Goal: Information Seeking & Learning: Compare options

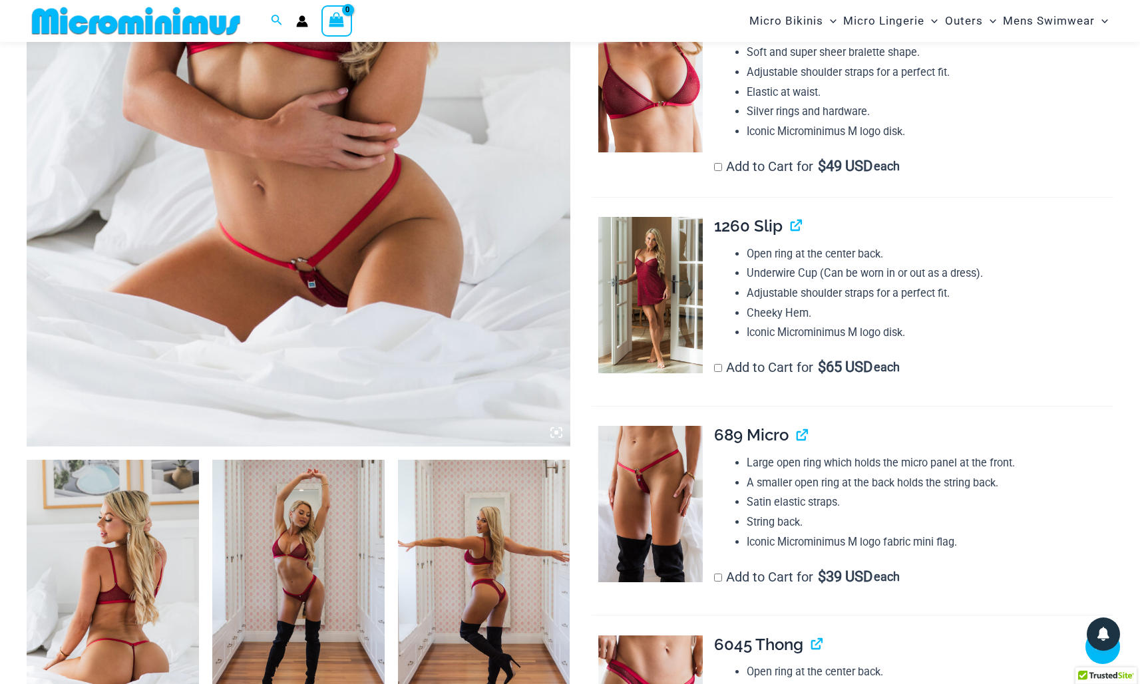
scroll to position [567, 0]
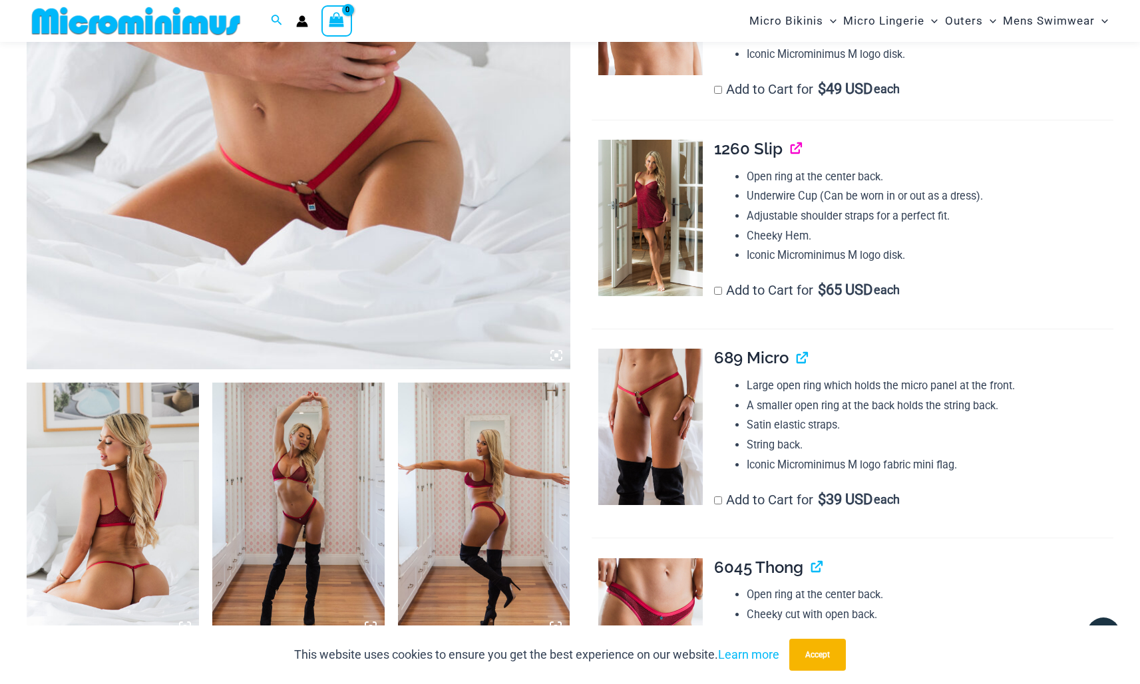
click at [791, 142] on link "View product" at bounding box center [791, 148] width 0 height 19
click at [797, 351] on link "View product" at bounding box center [797, 357] width 0 height 19
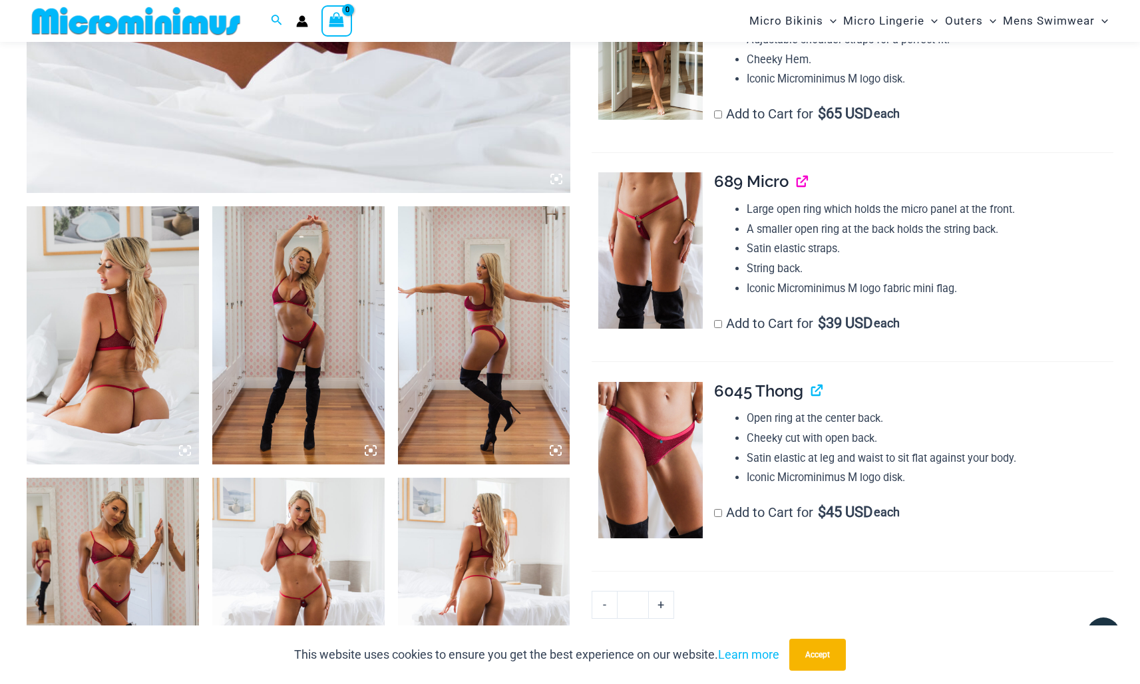
scroll to position [781, 0]
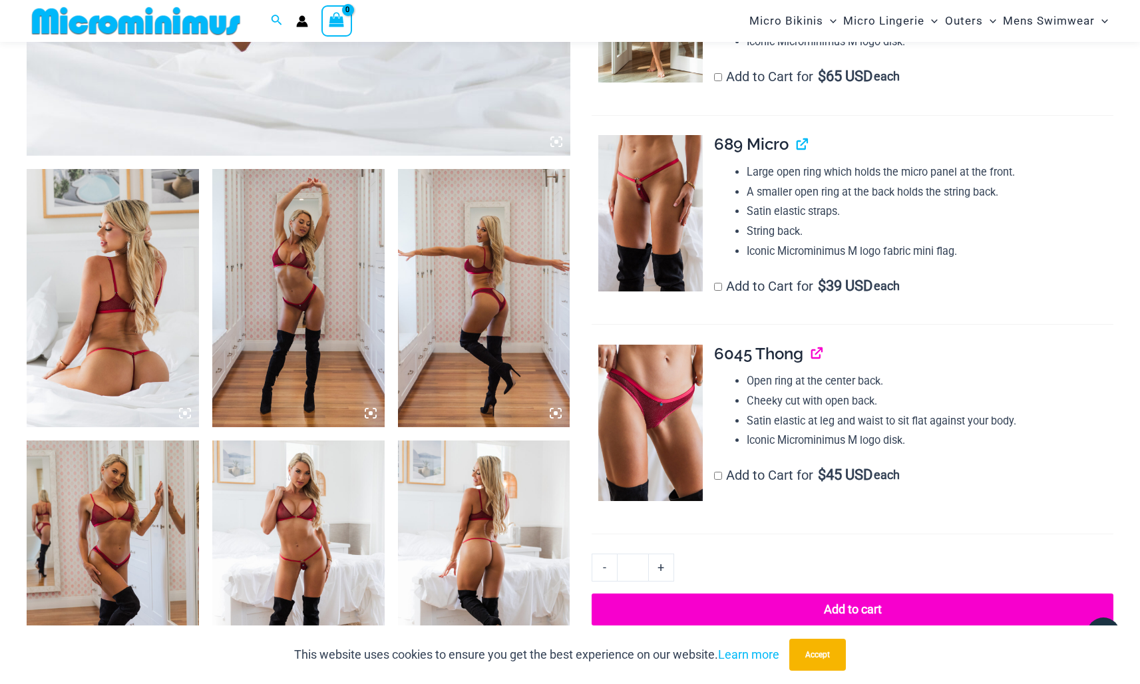
click at [811, 347] on link "View product" at bounding box center [811, 353] width 0 height 19
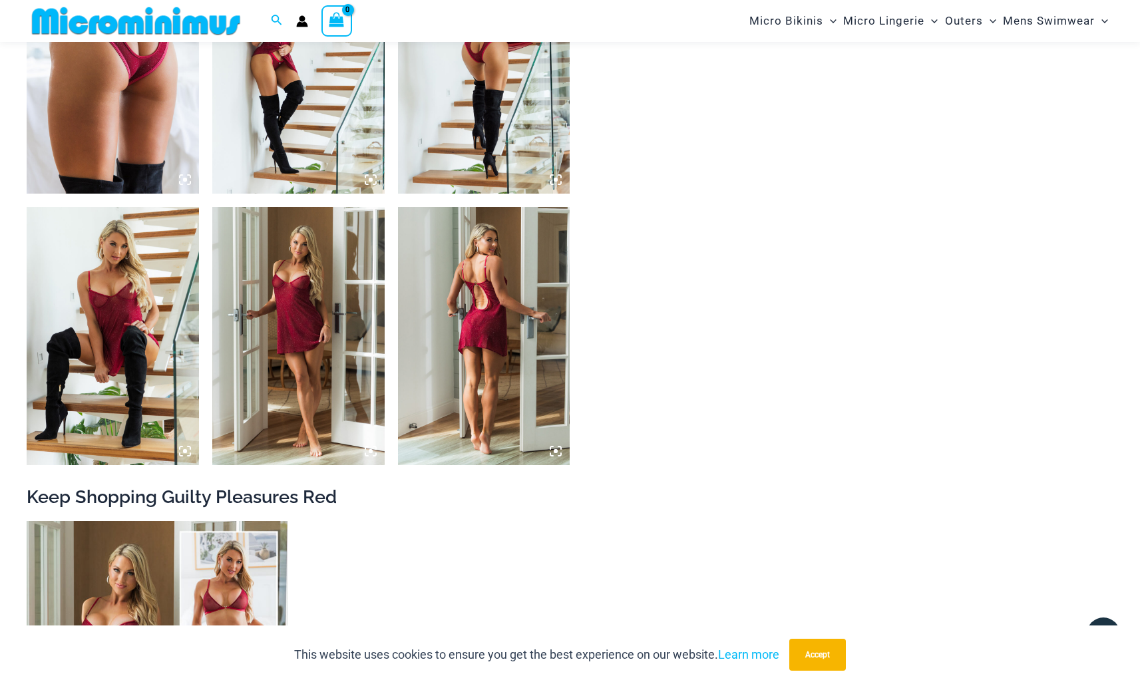
scroll to position [1837, 0]
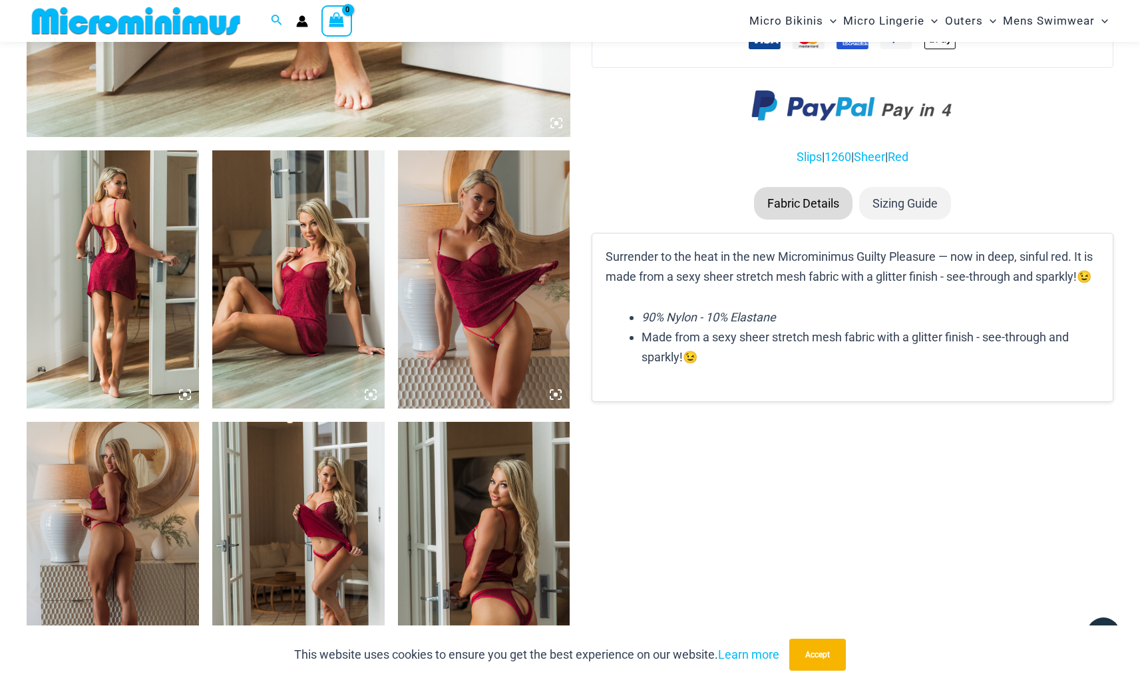
scroll to position [793, 0]
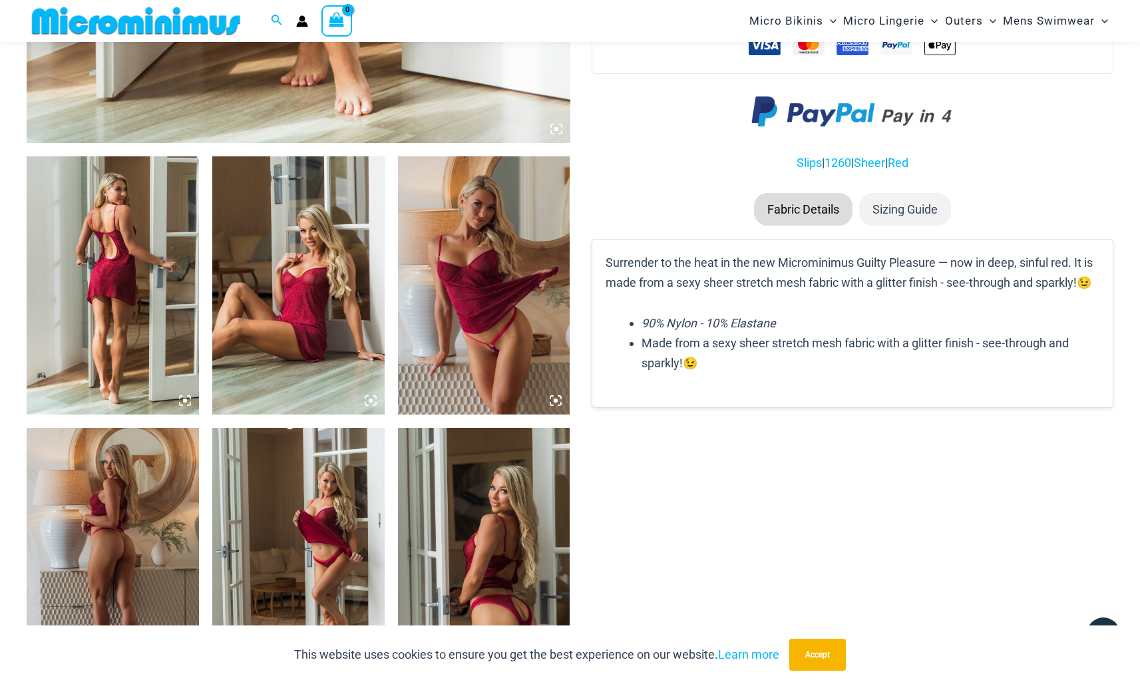
click at [135, 319] on img at bounding box center [113, 285] width 172 height 258
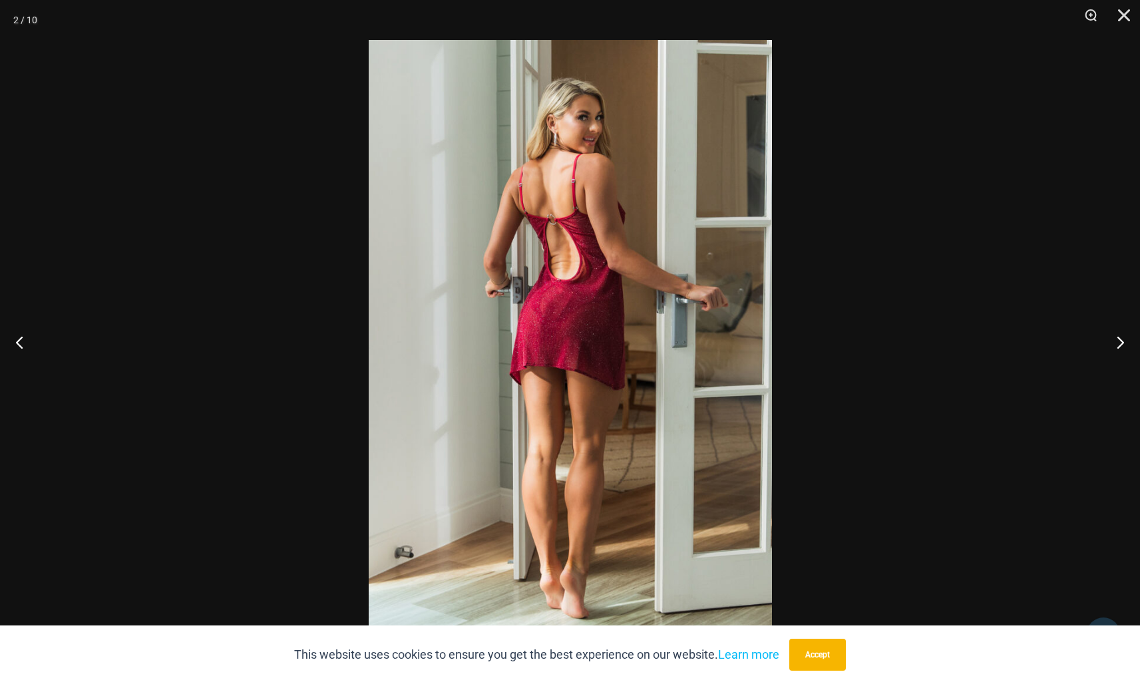
click at [464, 299] on img at bounding box center [570, 342] width 403 height 604
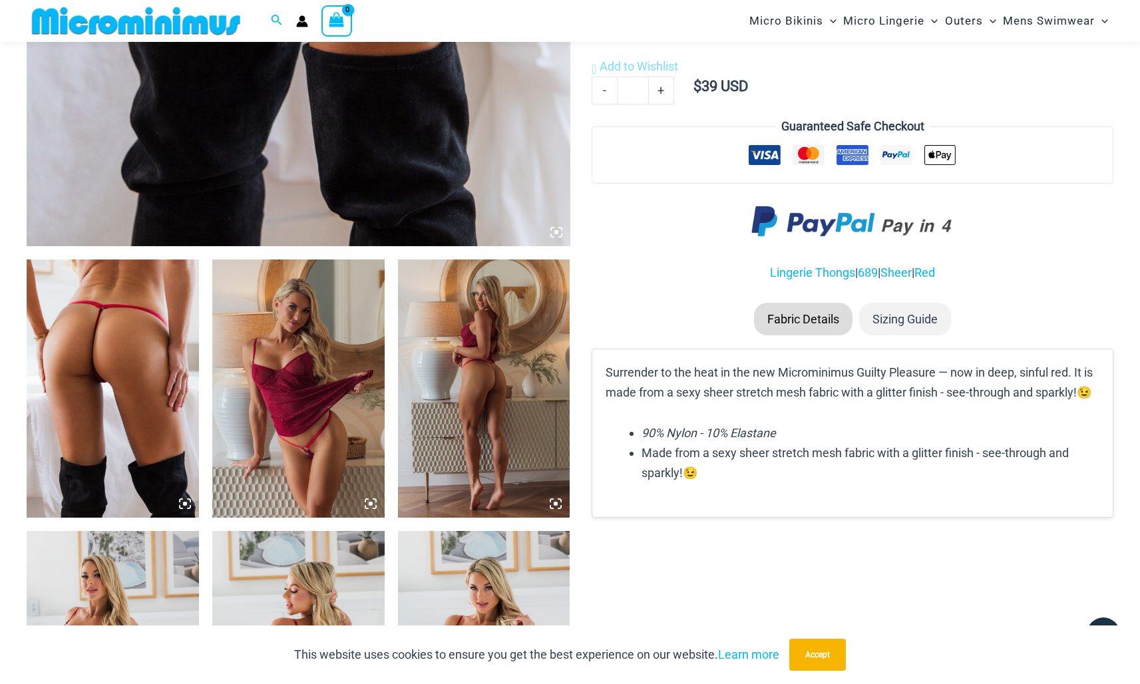
scroll to position [691, 0]
click at [178, 316] on img at bounding box center [113, 388] width 172 height 258
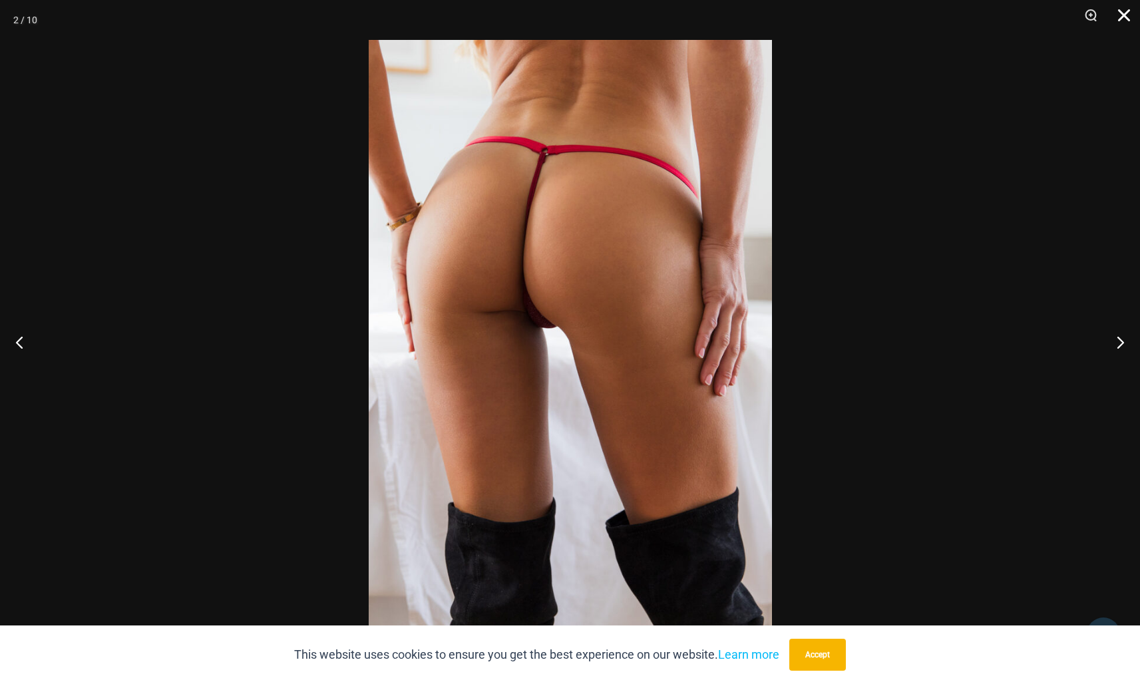
click at [1133, 15] on button "Close" at bounding box center [1119, 20] width 33 height 40
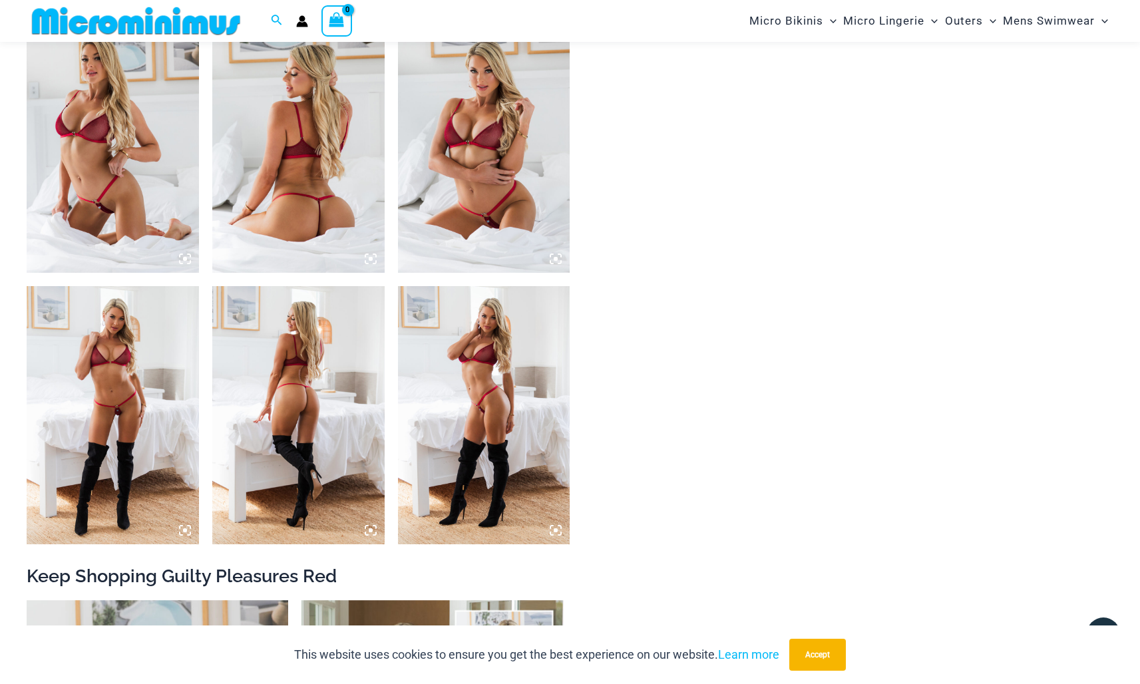
scroll to position [1212, 0]
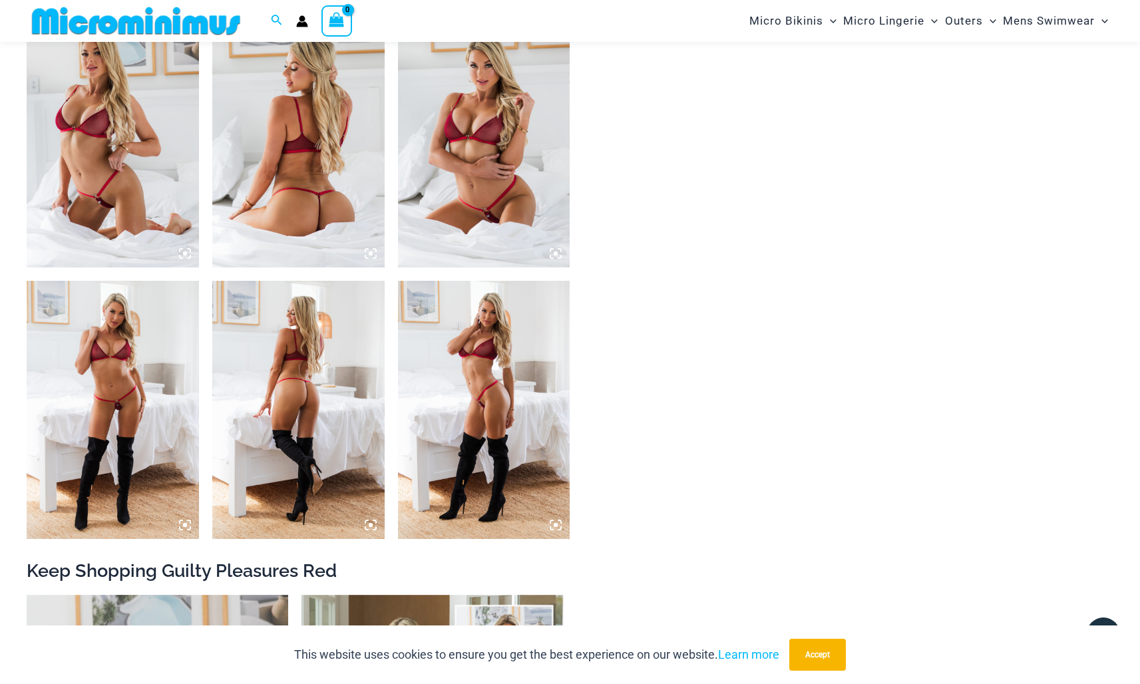
click at [144, 412] on img at bounding box center [113, 410] width 172 height 258
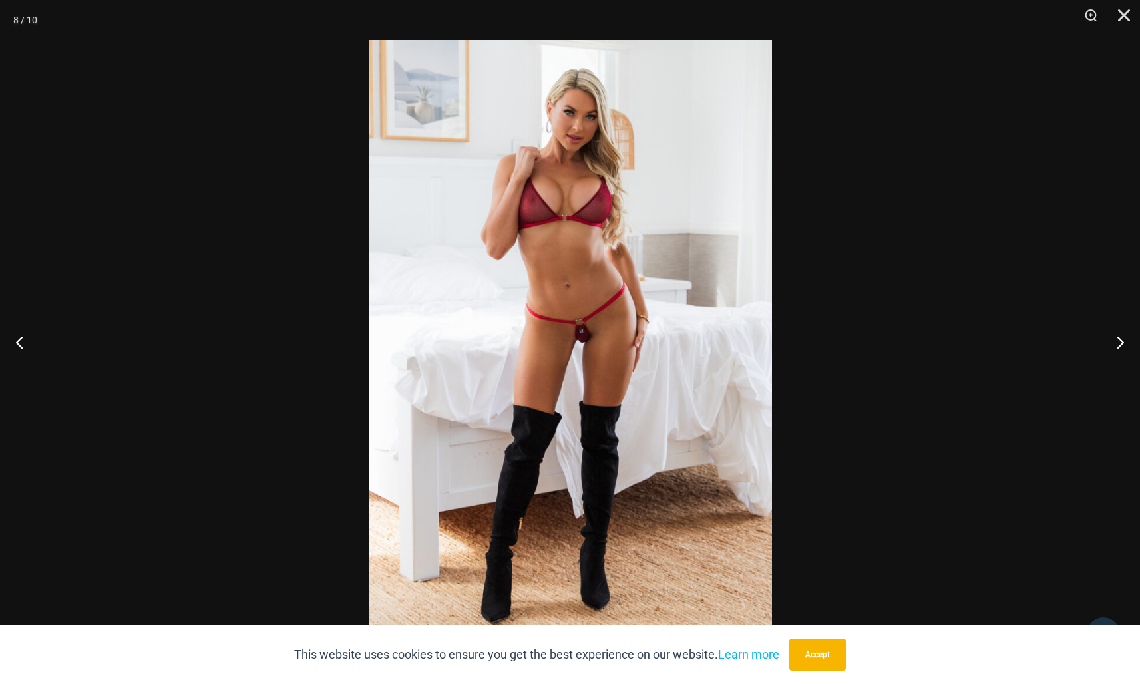
click at [538, 306] on img at bounding box center [570, 342] width 403 height 604
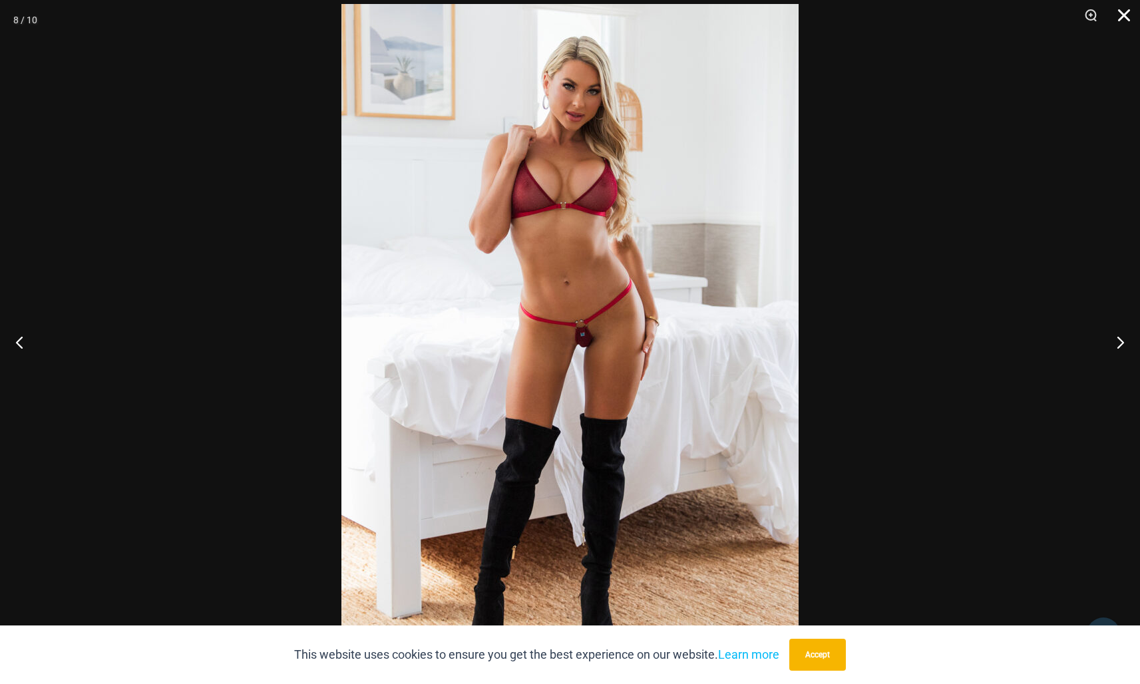
click at [1115, 17] on button "Close" at bounding box center [1119, 20] width 33 height 40
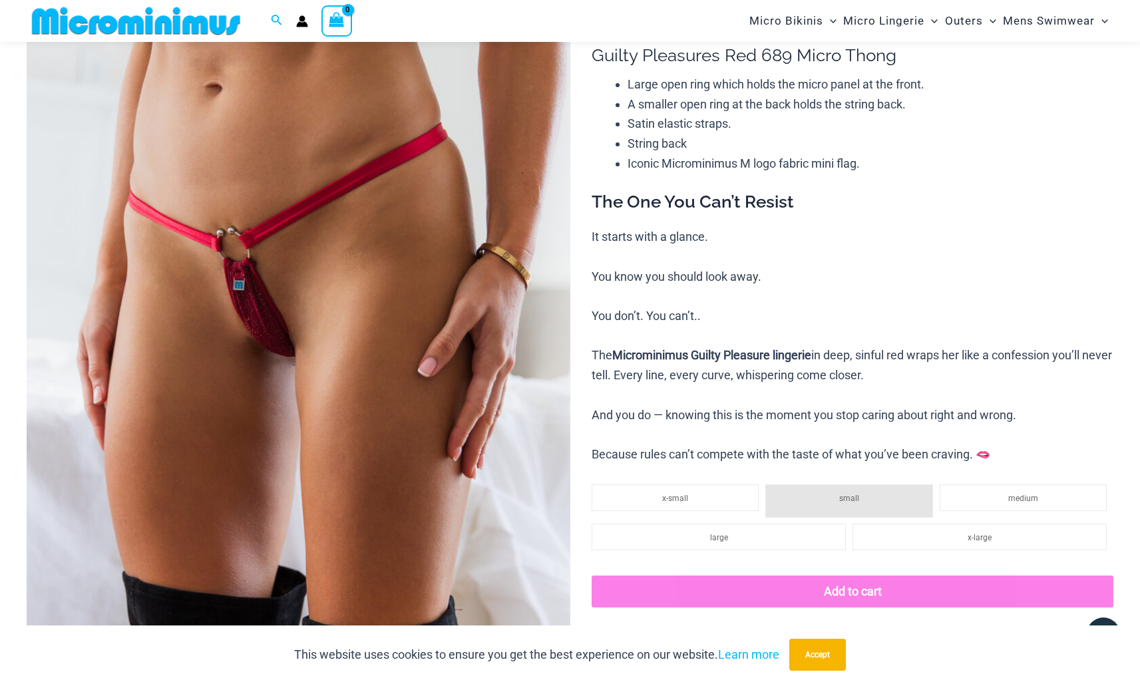
scroll to position [91, 0]
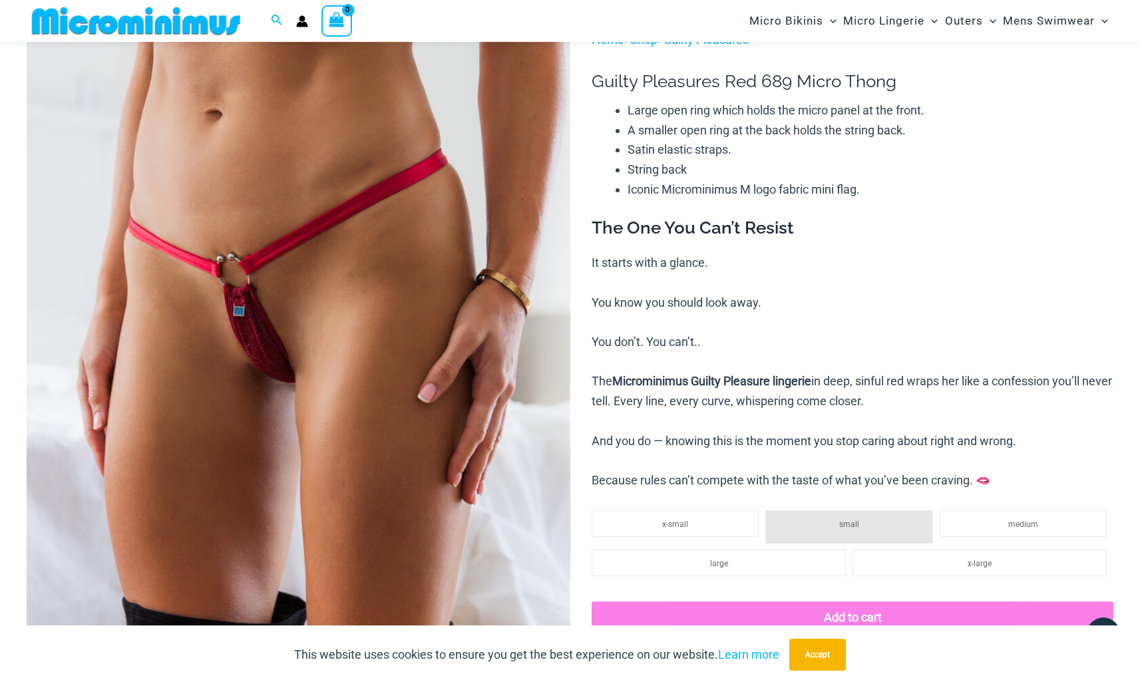
click at [351, 329] on img at bounding box center [299, 437] width 544 height 815
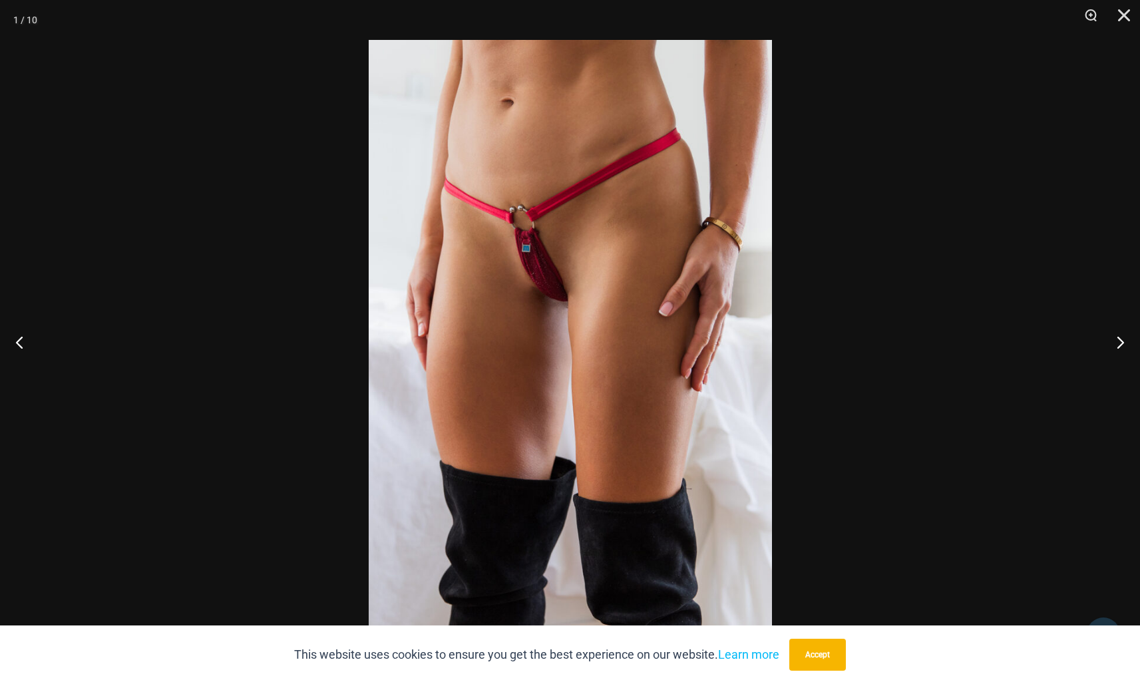
click at [534, 279] on img at bounding box center [570, 342] width 403 height 604
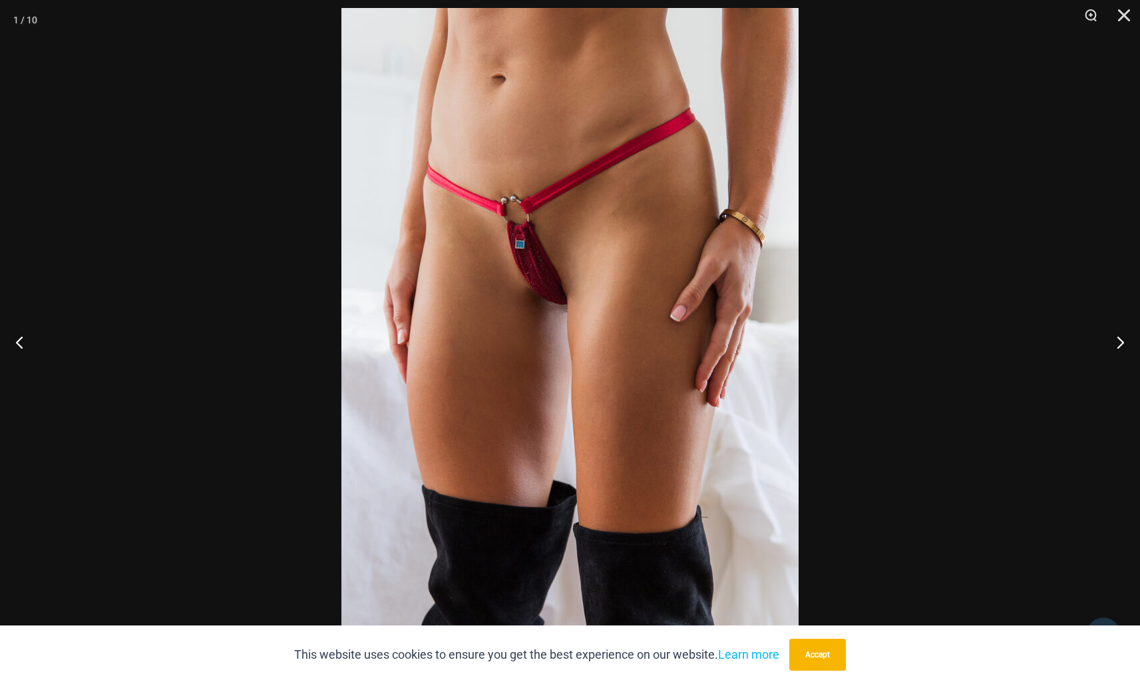
click at [1137, 12] on div at bounding box center [570, 342] width 1140 height 684
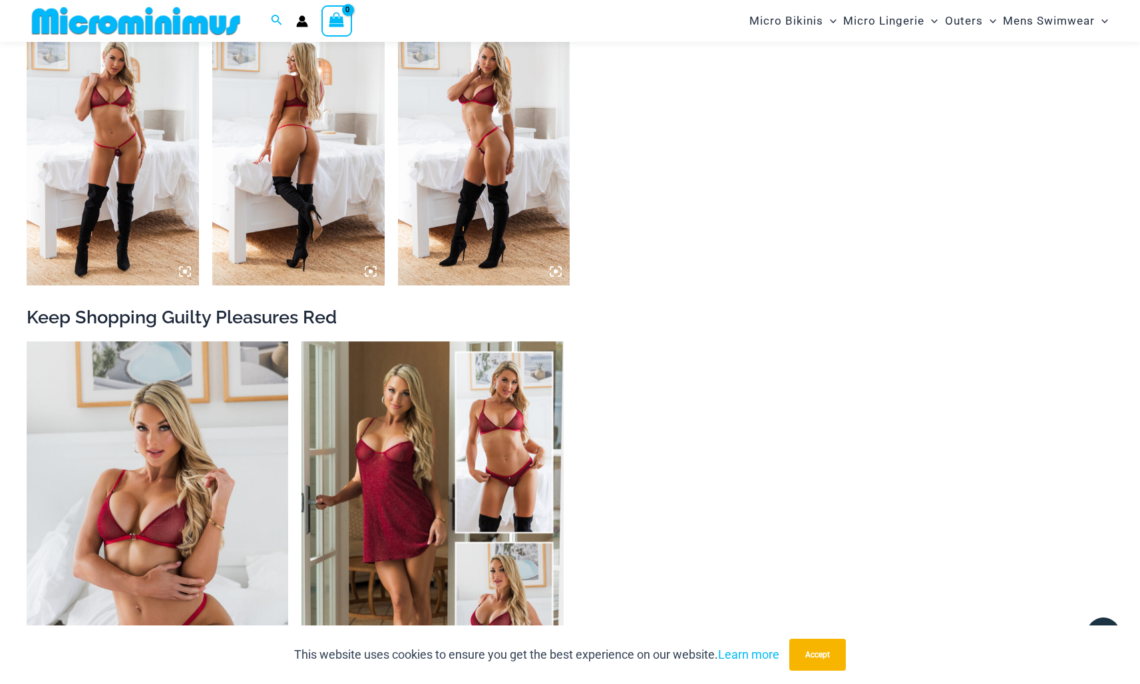
scroll to position [1467, 0]
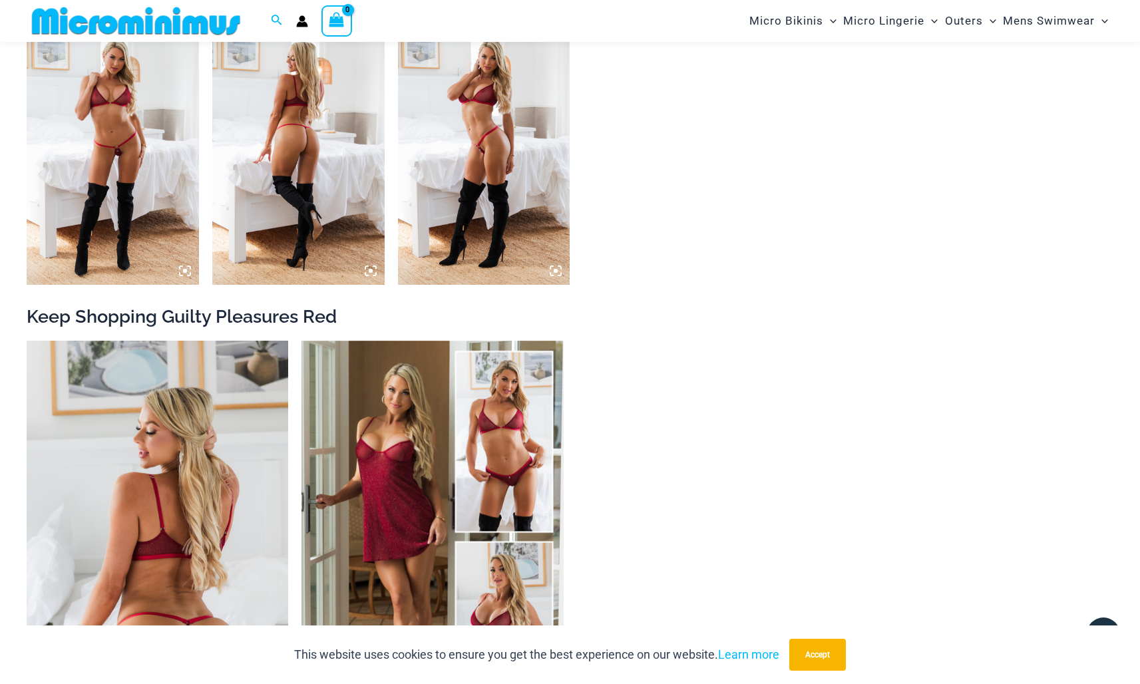
click at [198, 425] on img at bounding box center [158, 537] width 262 height 393
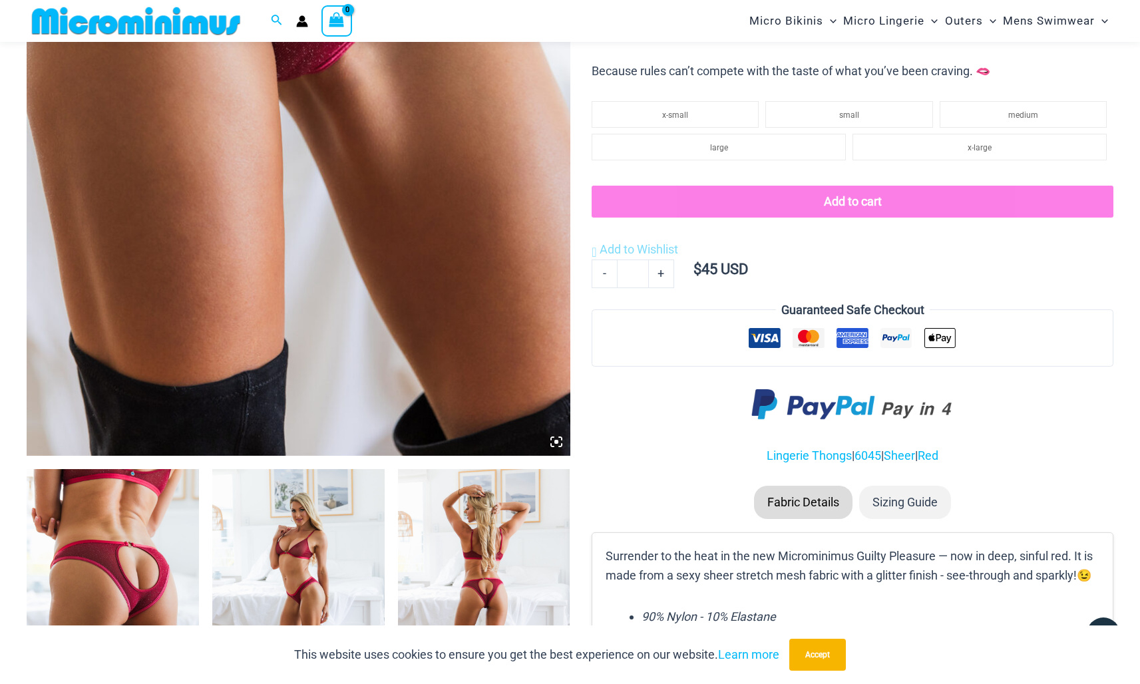
scroll to position [512, 0]
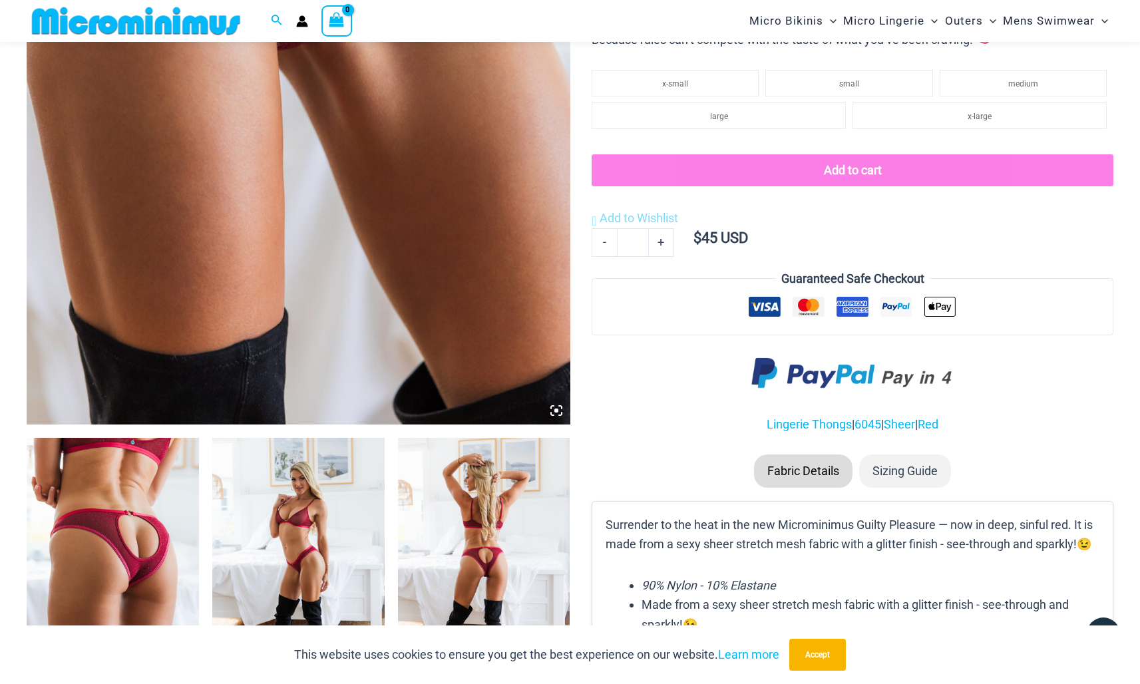
click at [429, 500] on img at bounding box center [484, 567] width 172 height 258
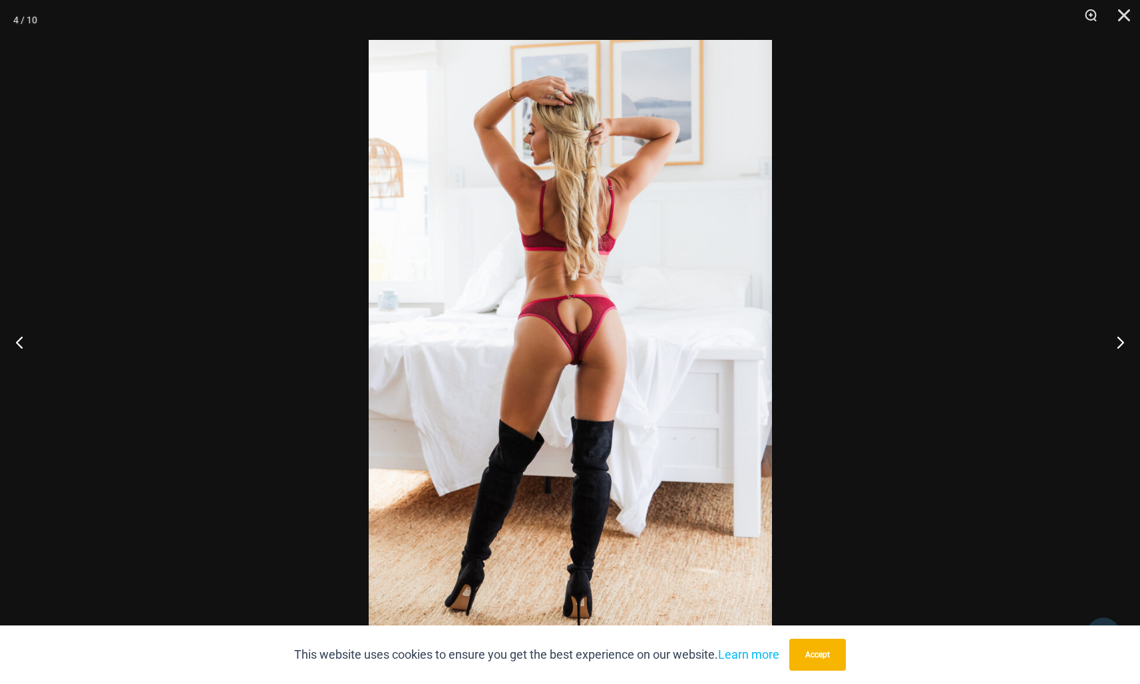
click at [590, 341] on img at bounding box center [570, 342] width 403 height 604
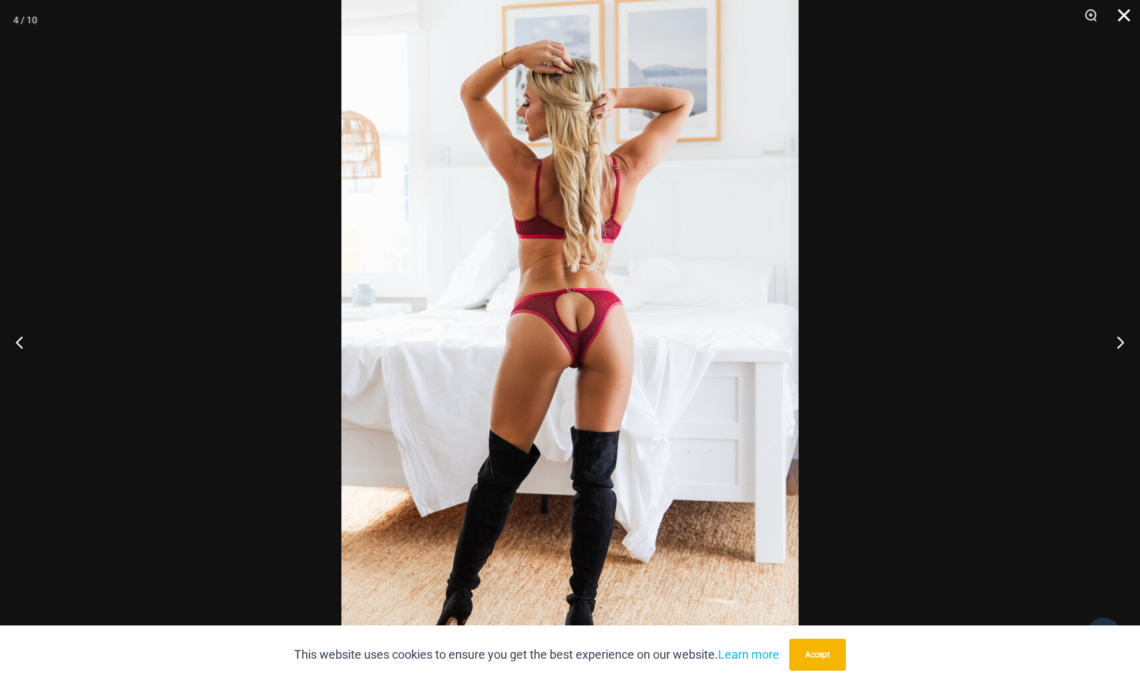
click at [1125, 17] on button "Close" at bounding box center [1119, 20] width 33 height 40
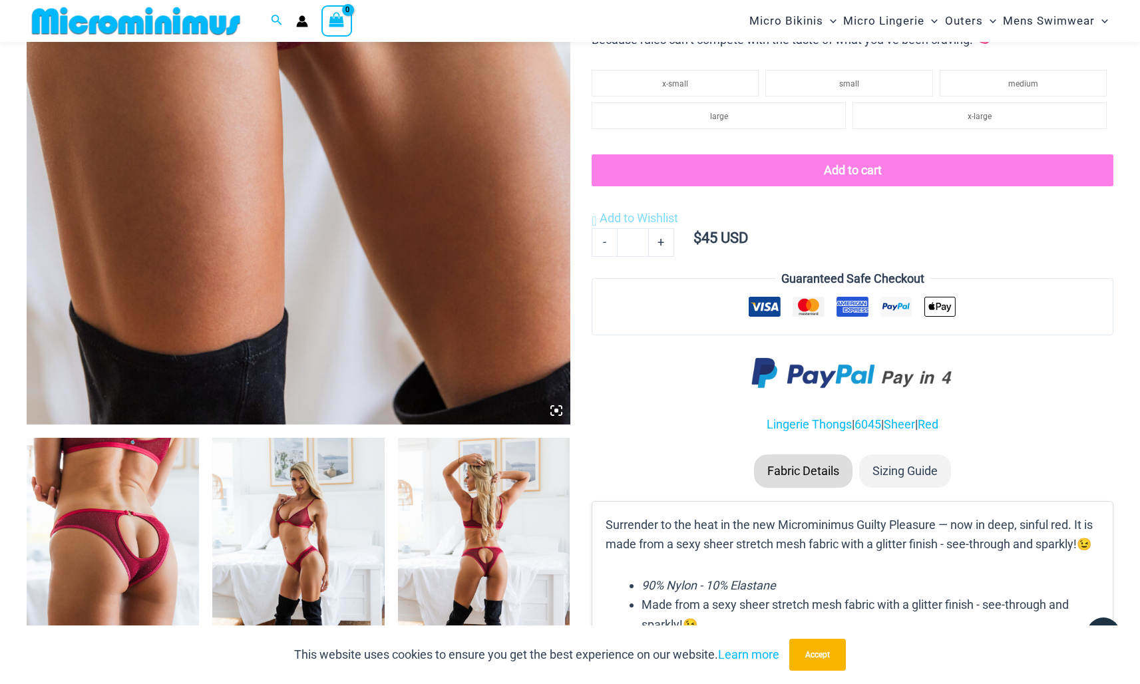
click at [178, 548] on img at bounding box center [113, 567] width 172 height 258
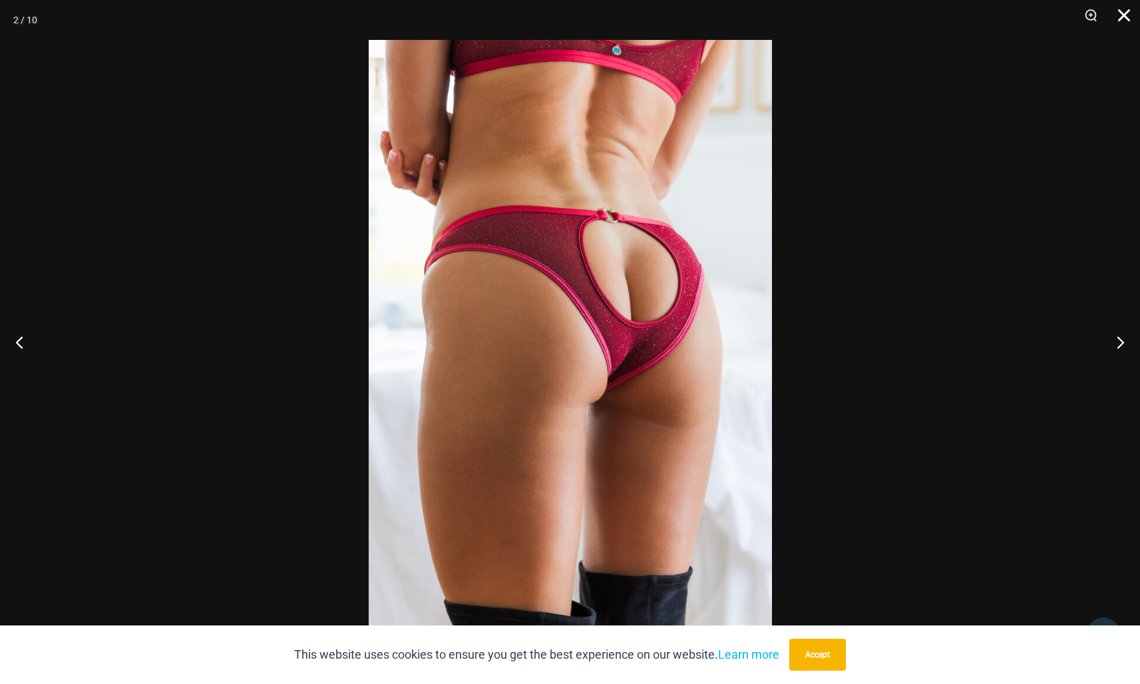
click at [1124, 11] on button "Close" at bounding box center [1119, 20] width 33 height 40
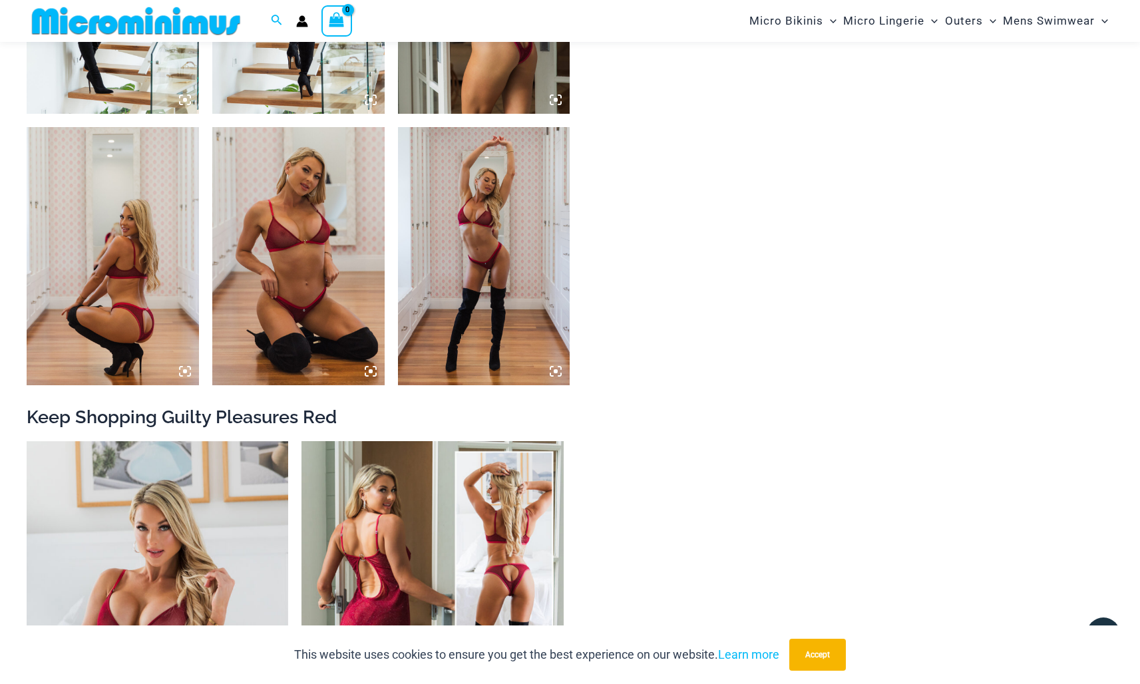
scroll to position [1336, 0]
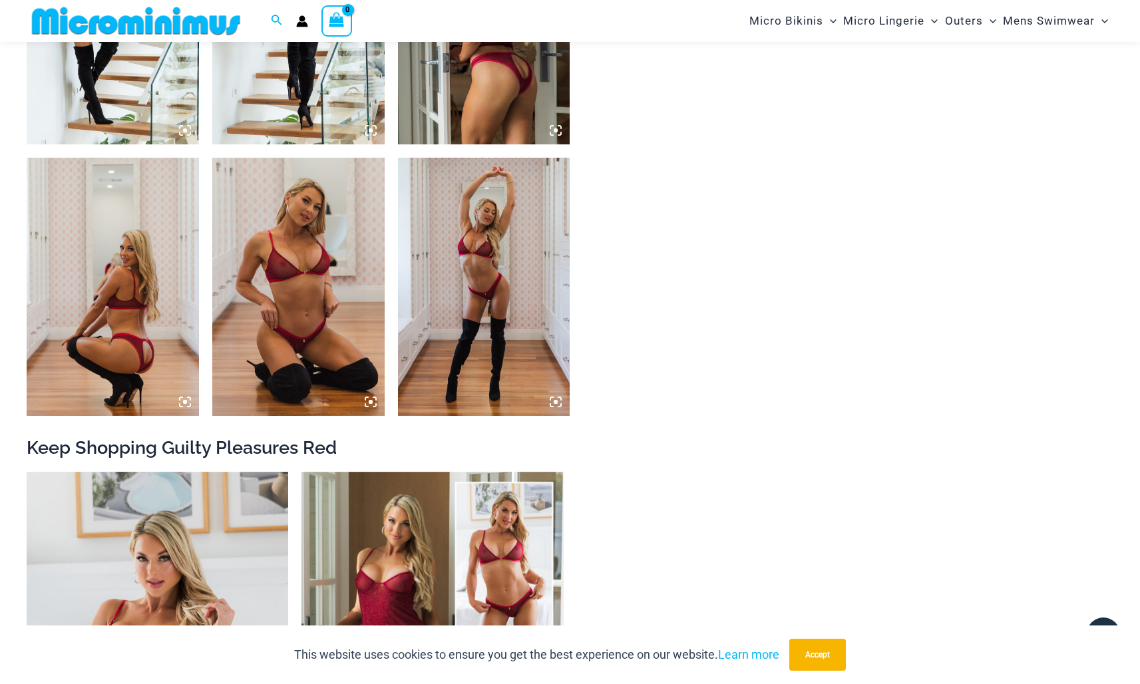
click at [174, 325] on img at bounding box center [113, 287] width 172 height 258
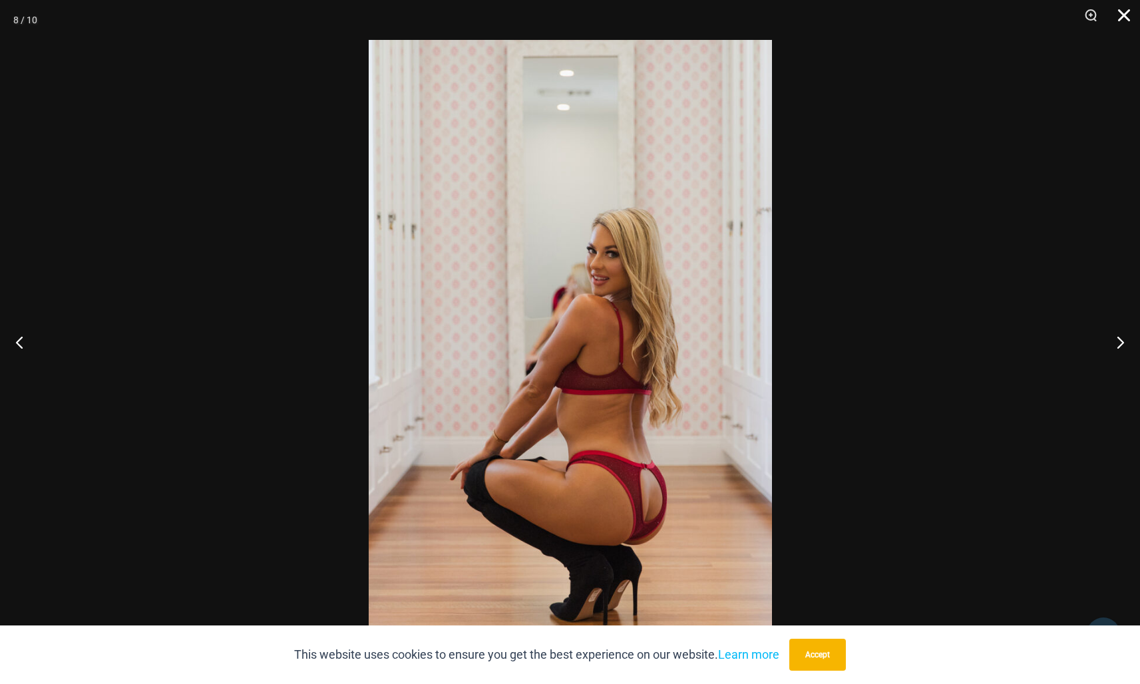
click at [1123, 20] on button "Close" at bounding box center [1119, 20] width 33 height 40
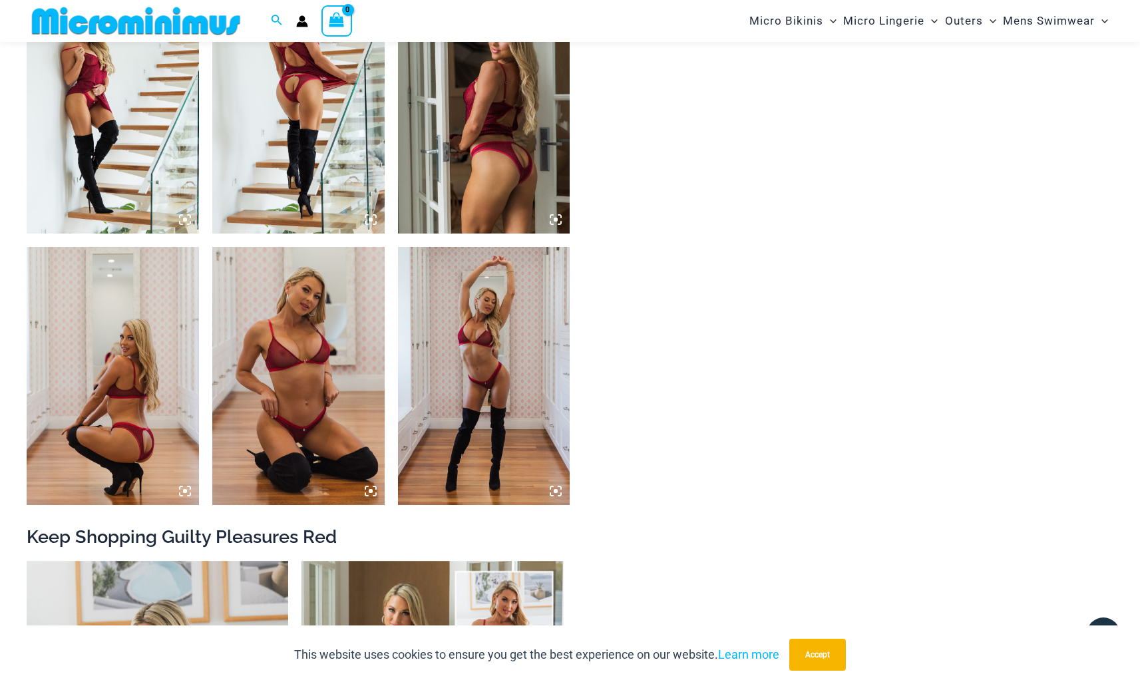
scroll to position [1201, 0]
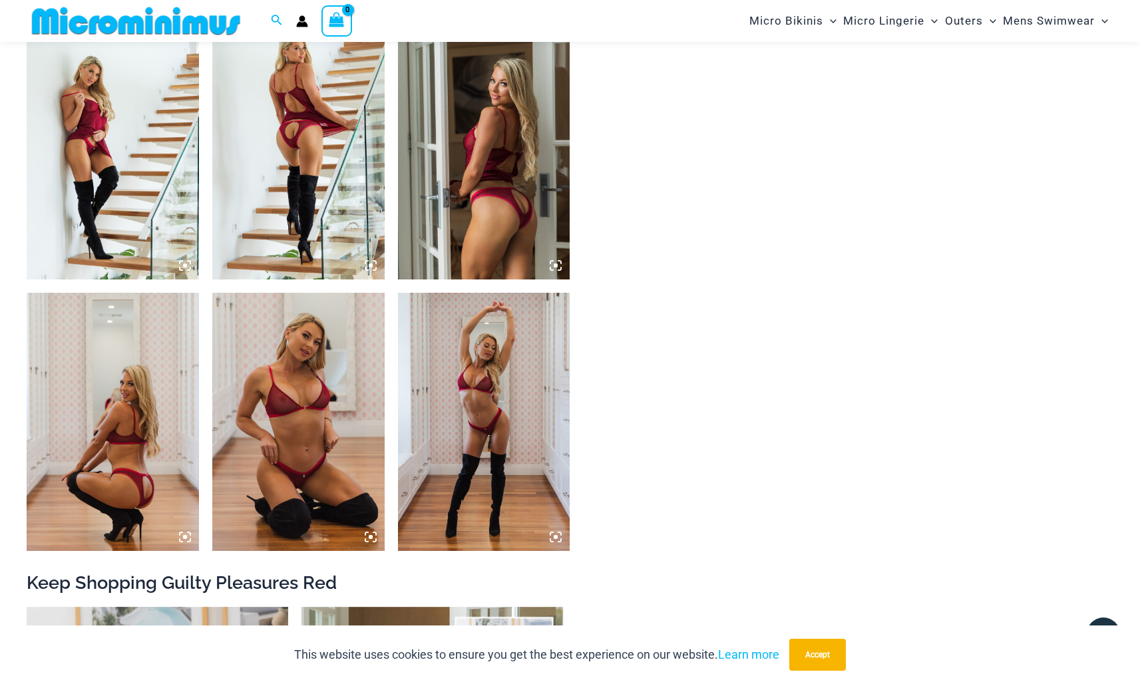
click at [355, 150] on img at bounding box center [298, 150] width 172 height 258
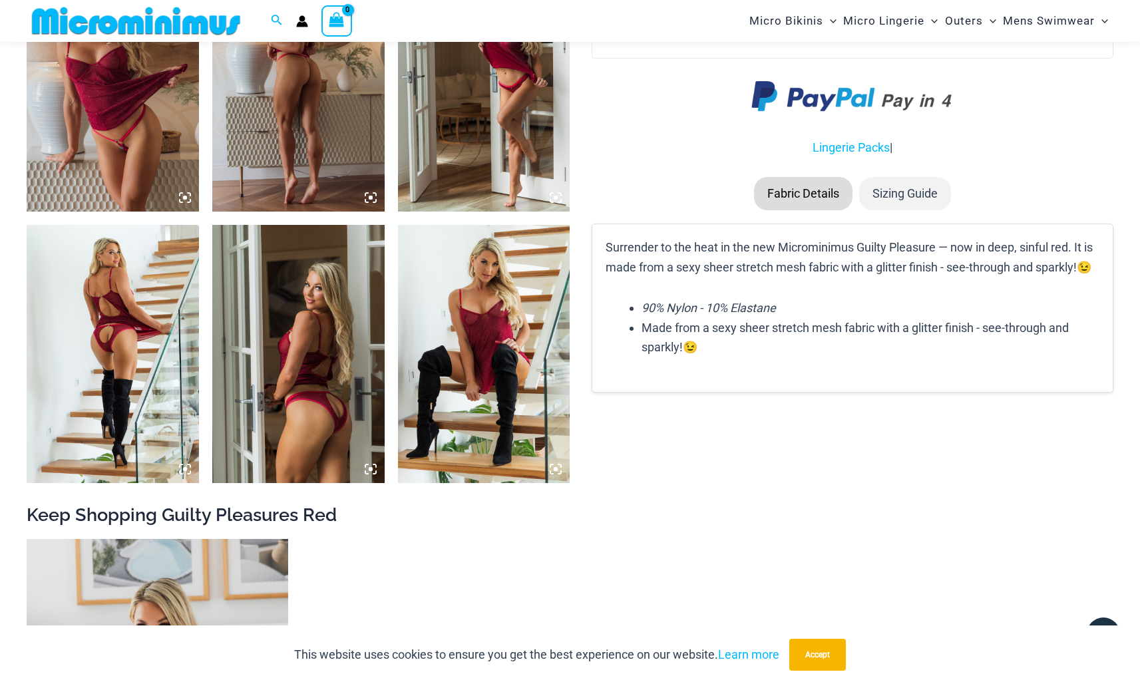
scroll to position [1813, 0]
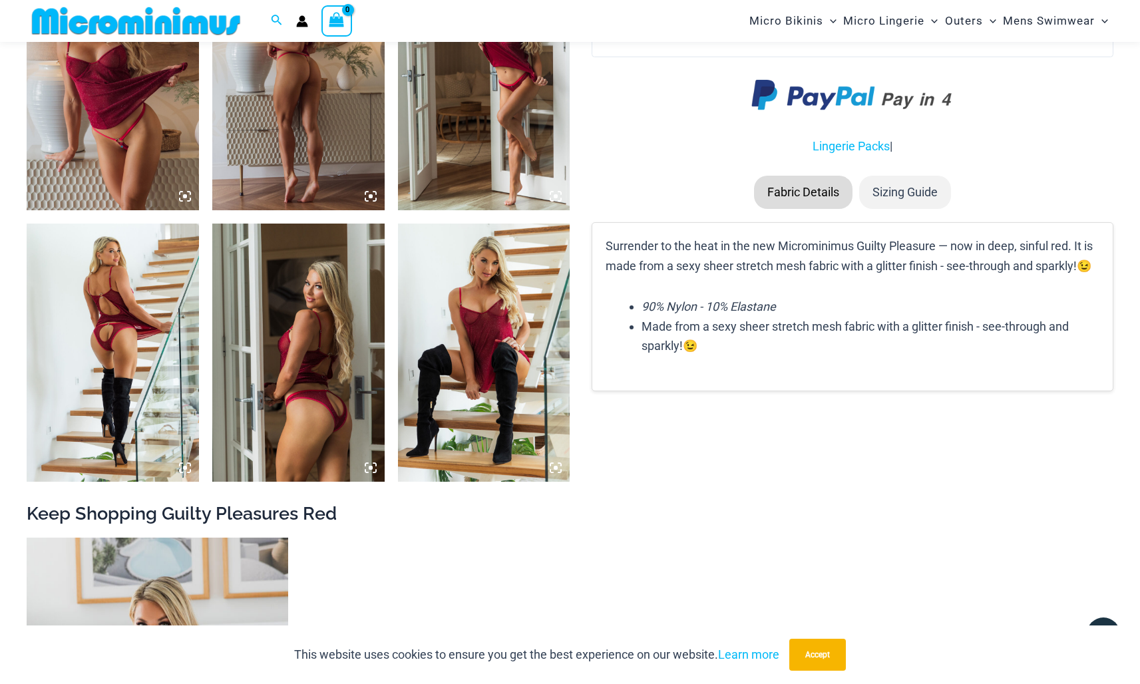
click at [476, 389] on img at bounding box center [484, 353] width 172 height 258
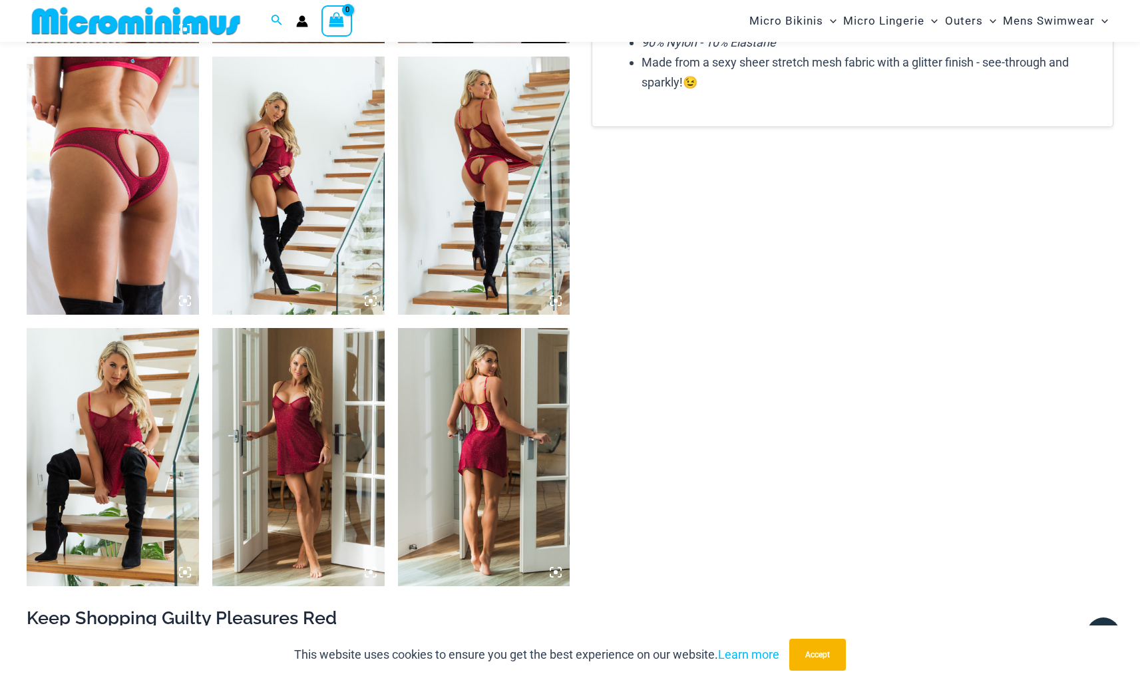
scroll to position [1712, 0]
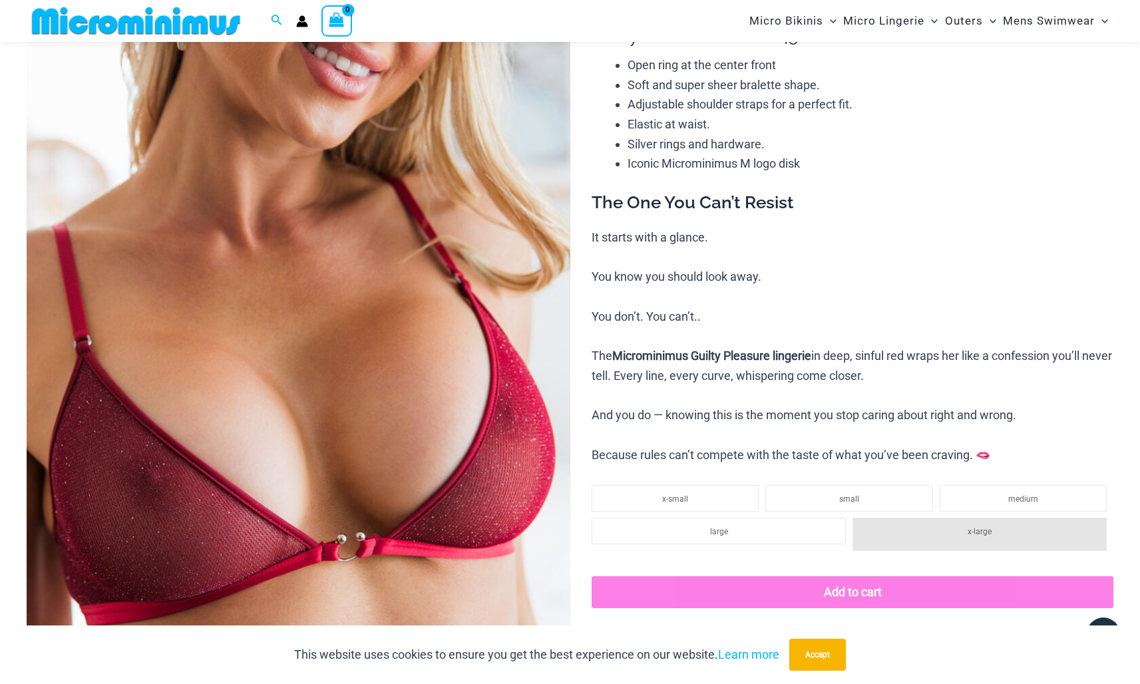
scroll to position [140, 0]
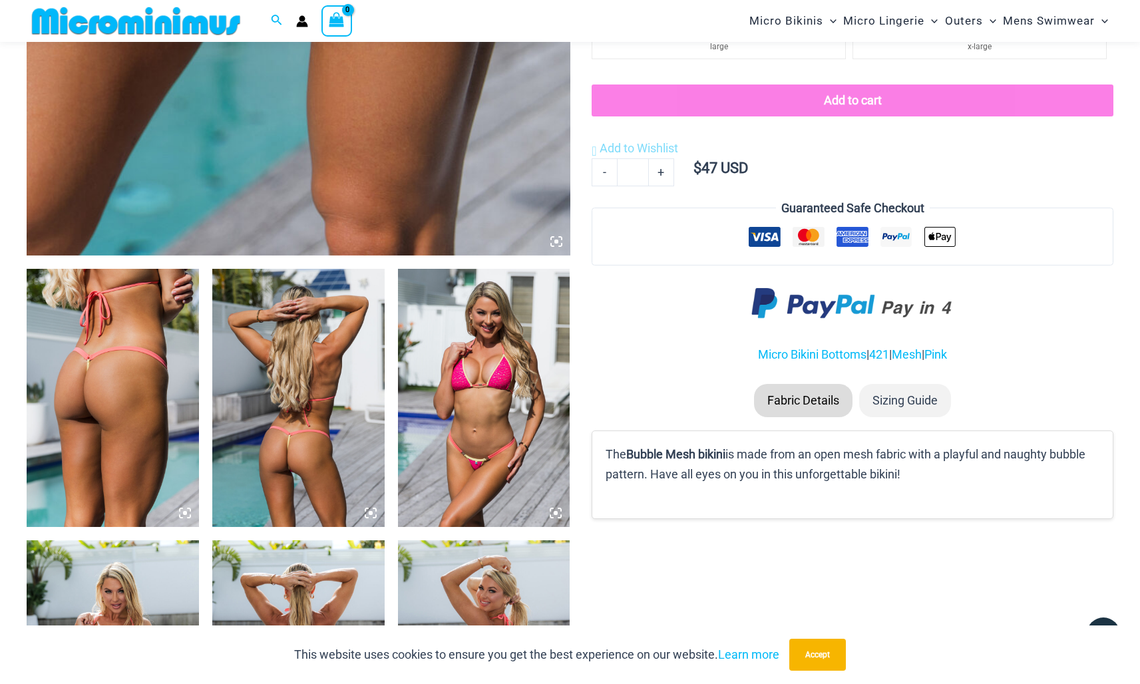
scroll to position [721, 0]
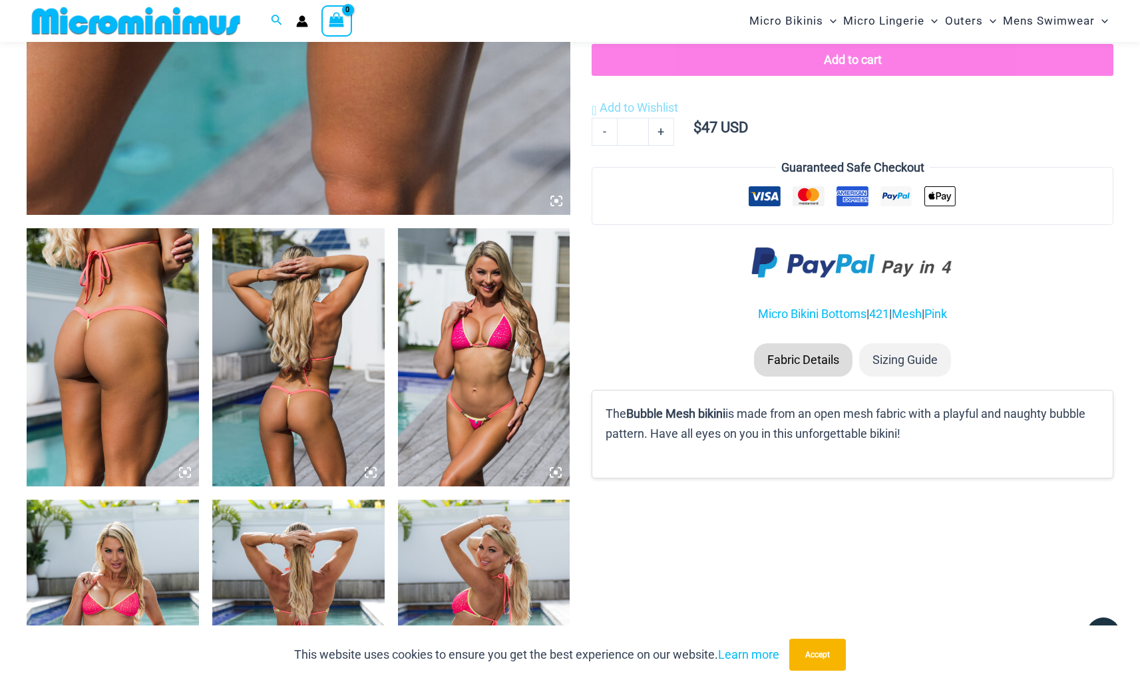
click at [300, 341] on img at bounding box center [298, 357] width 172 height 258
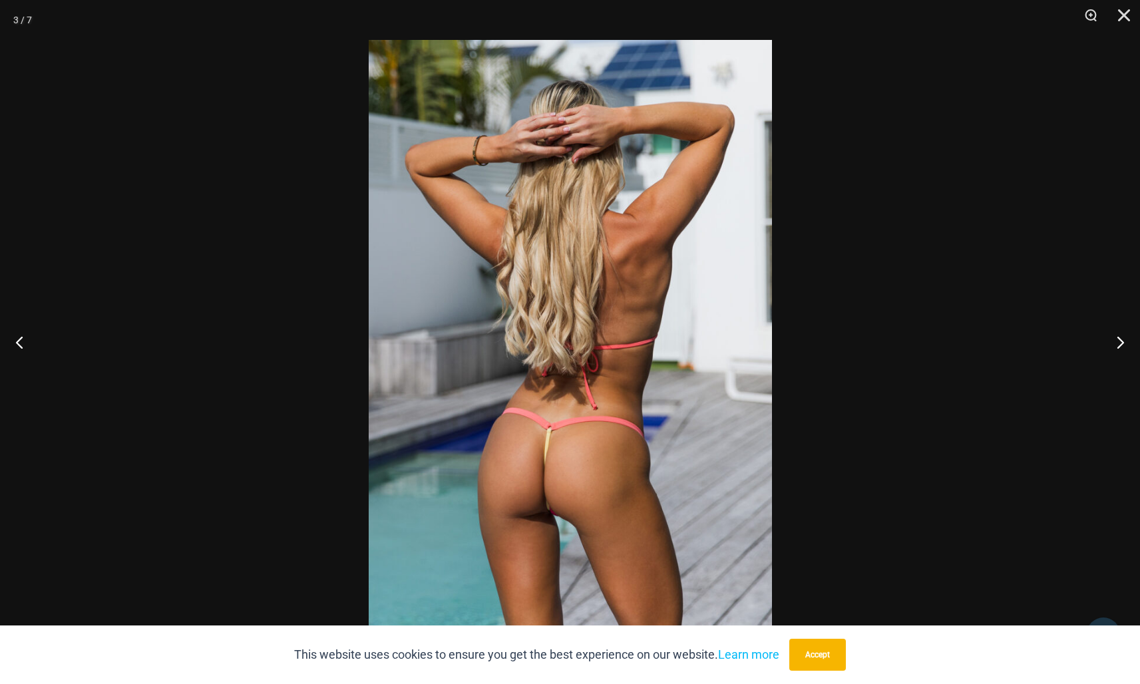
click at [480, 417] on img at bounding box center [570, 342] width 403 height 604
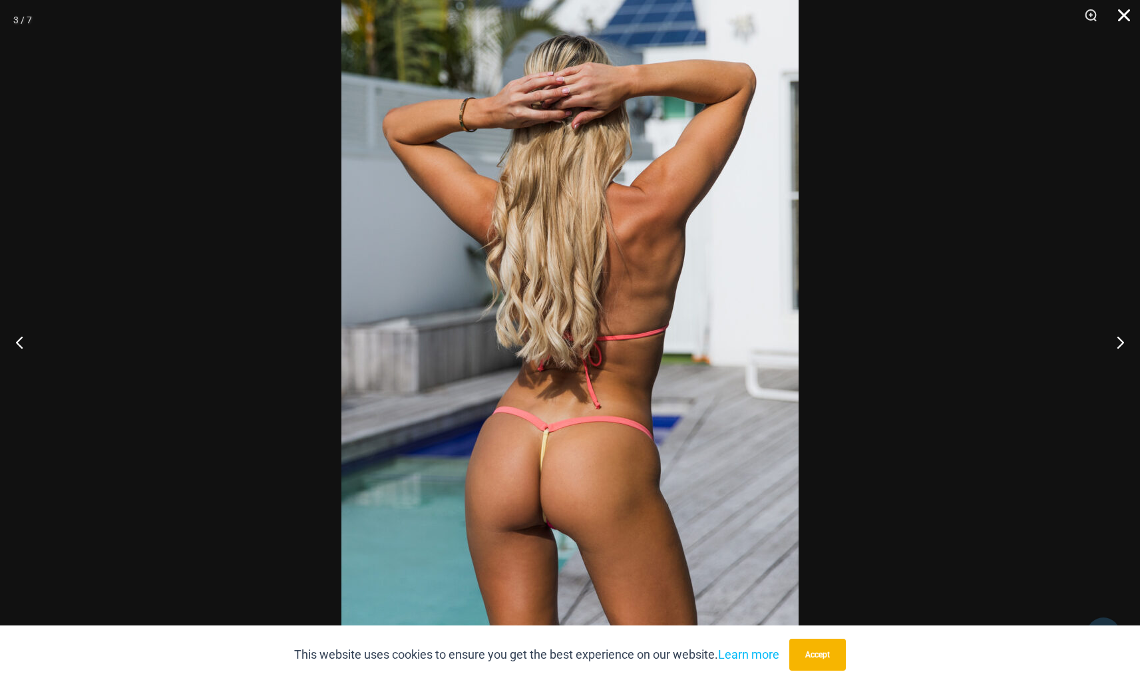
click at [1117, 20] on button "Close" at bounding box center [1119, 20] width 33 height 40
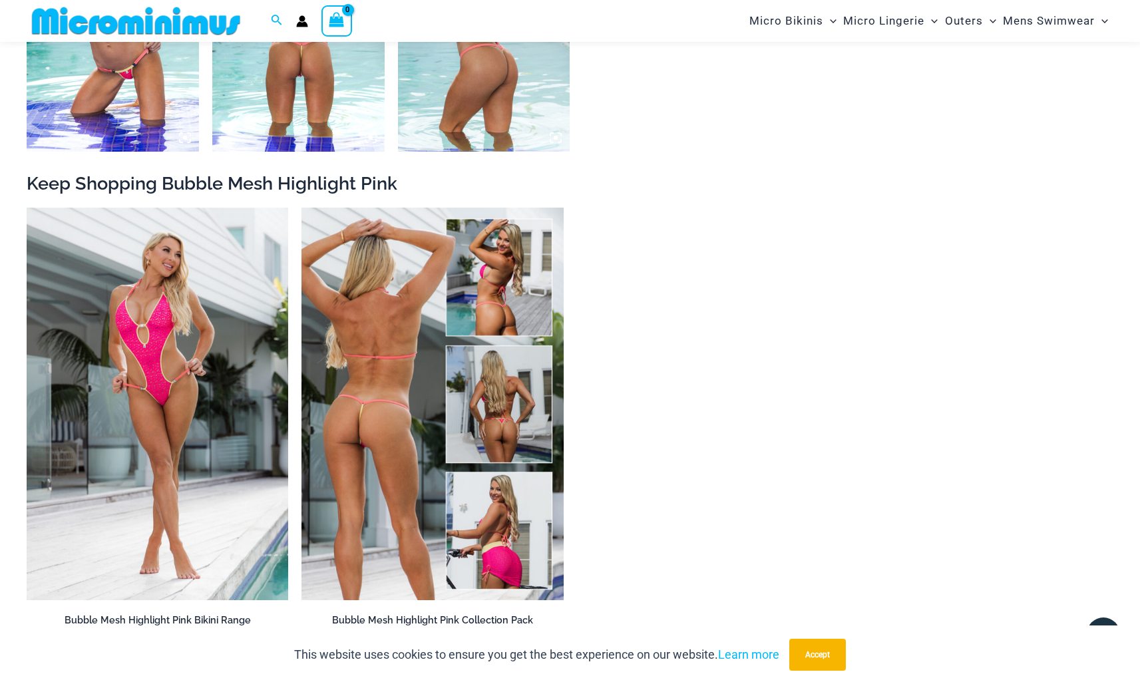
scroll to position [1332, 0]
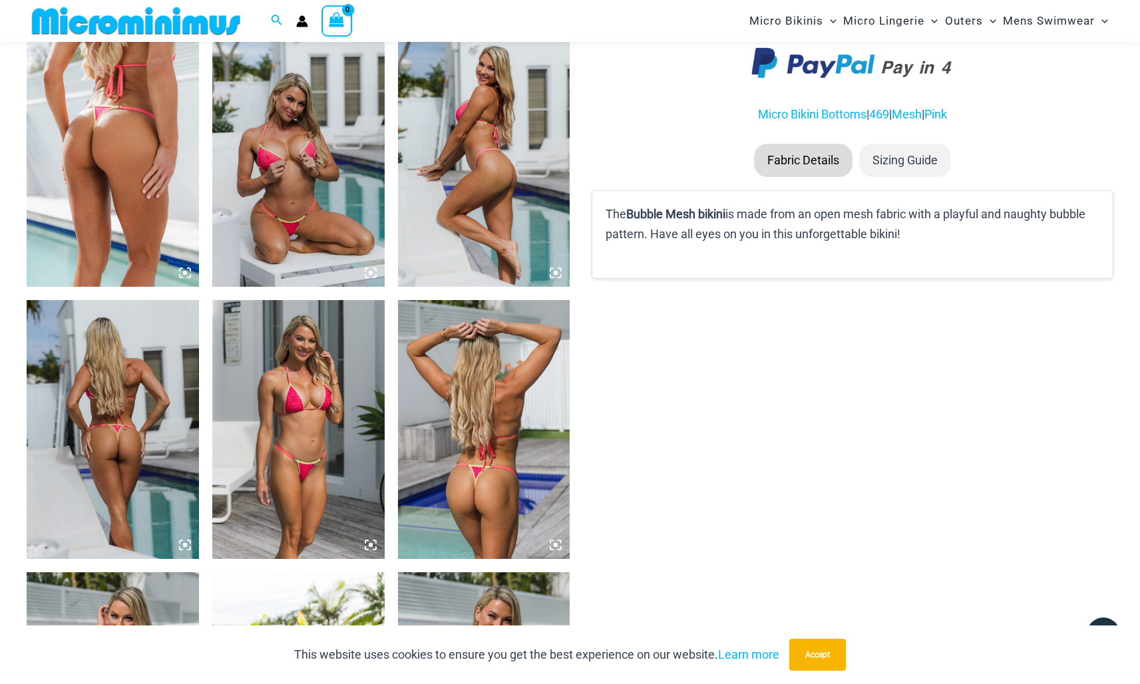
scroll to position [940, 0]
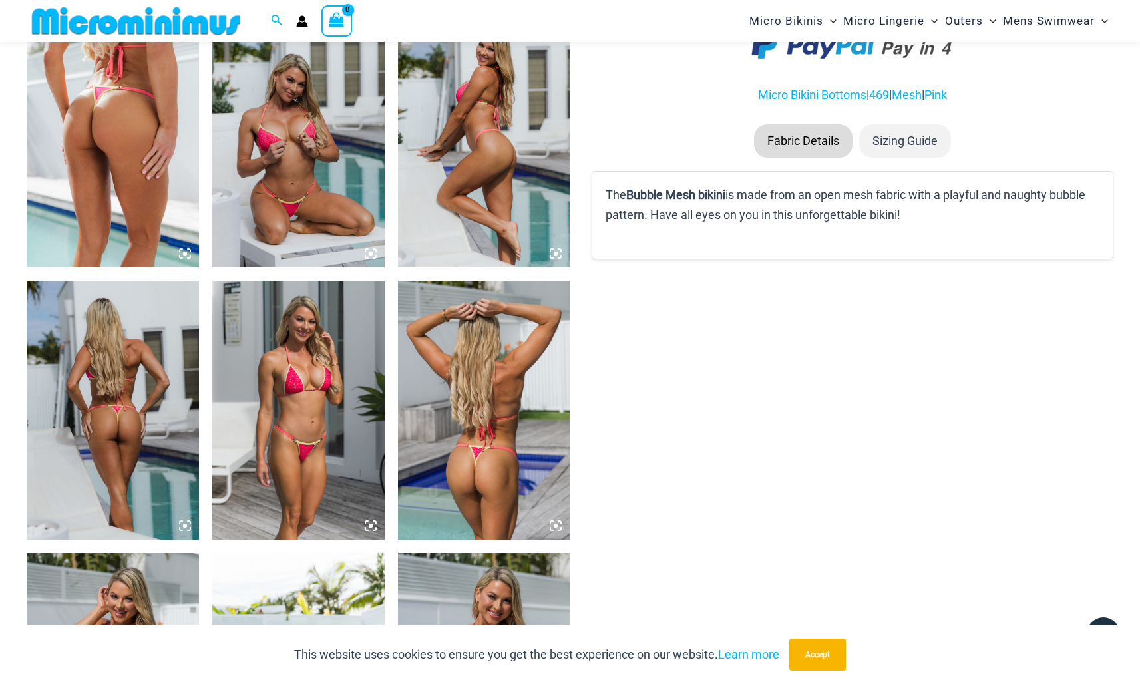
click at [484, 384] on img at bounding box center [484, 410] width 172 height 258
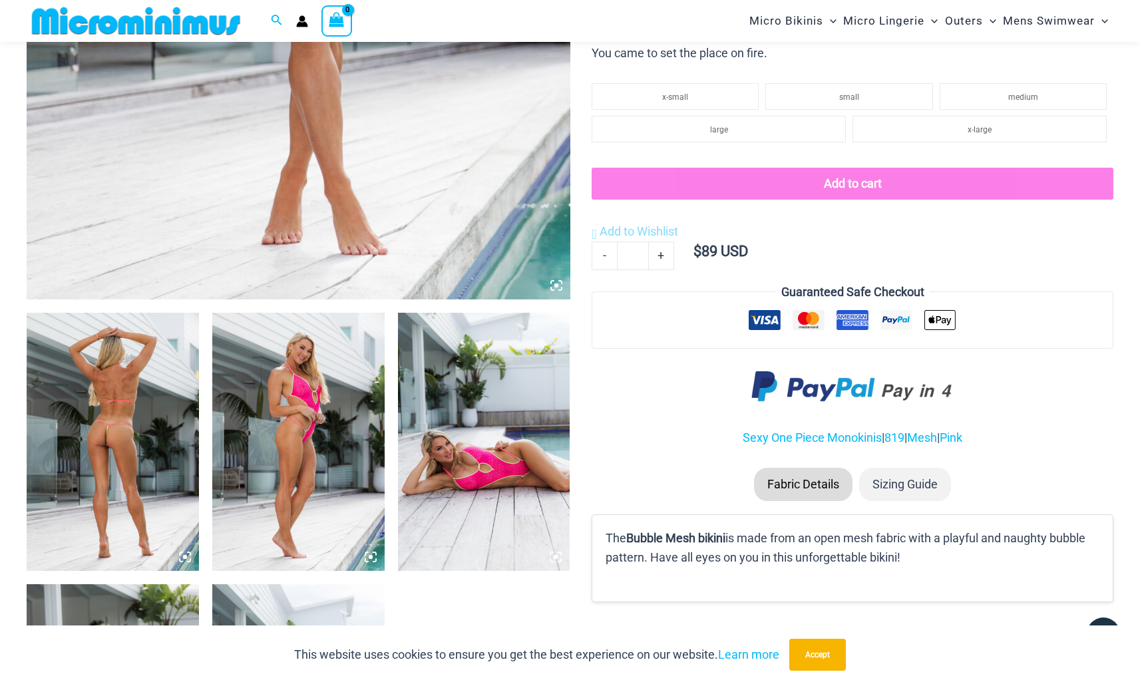
scroll to position [640, 0]
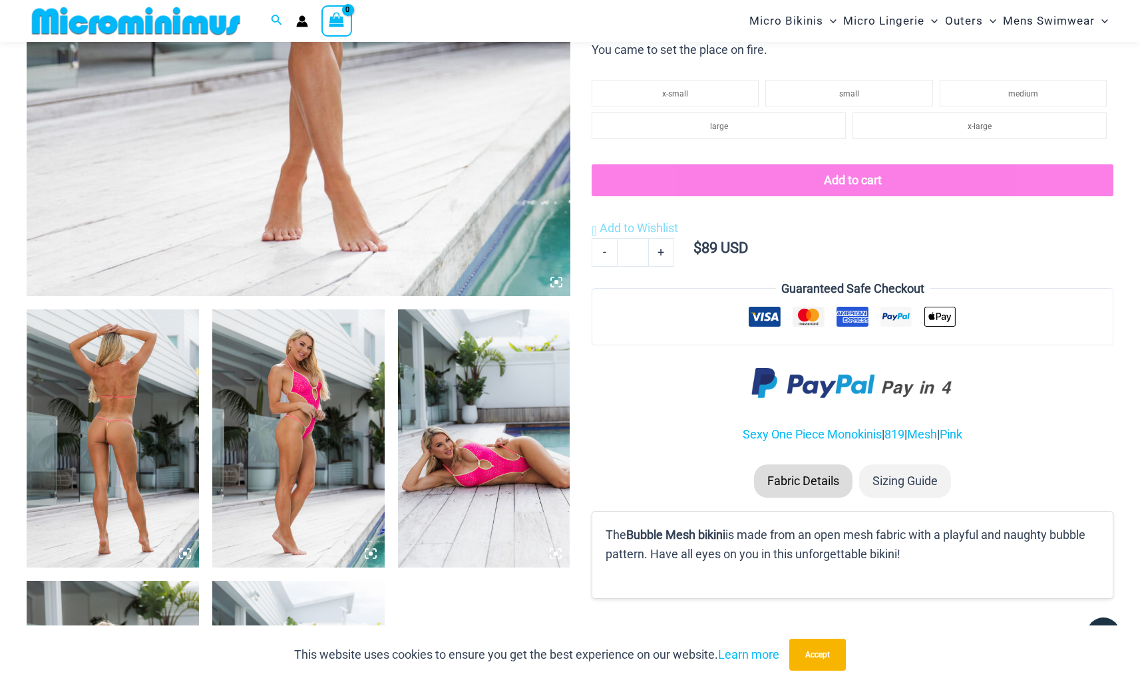
click at [482, 453] on img at bounding box center [484, 438] width 172 height 258
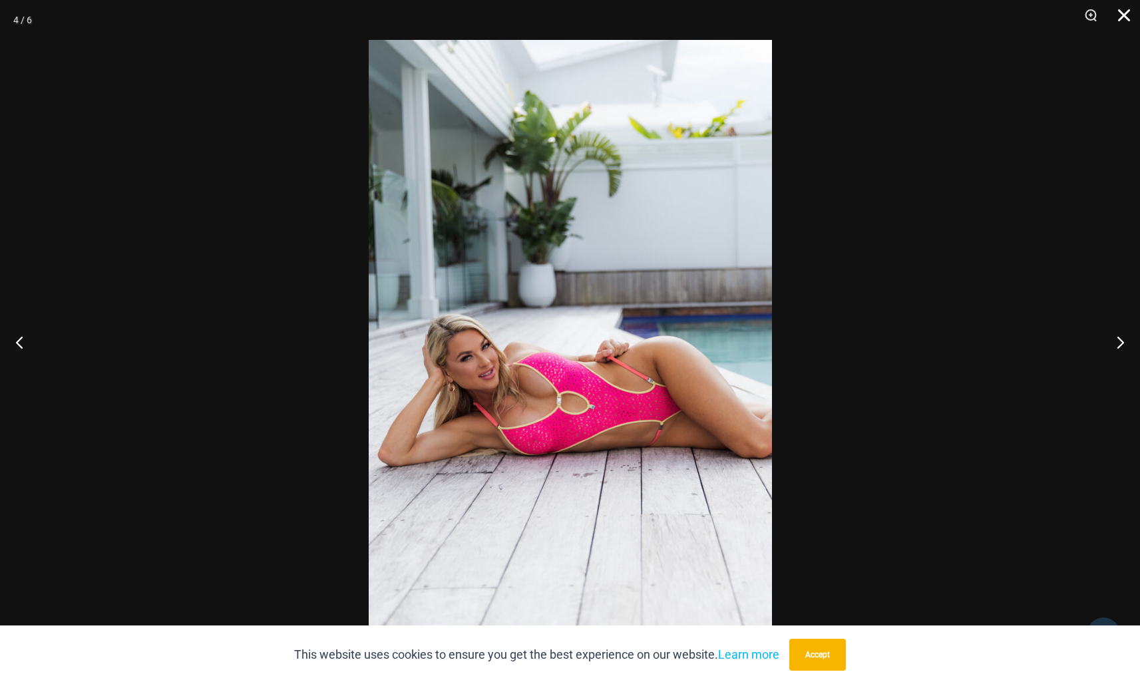
click at [1126, 12] on button "Close" at bounding box center [1119, 20] width 33 height 40
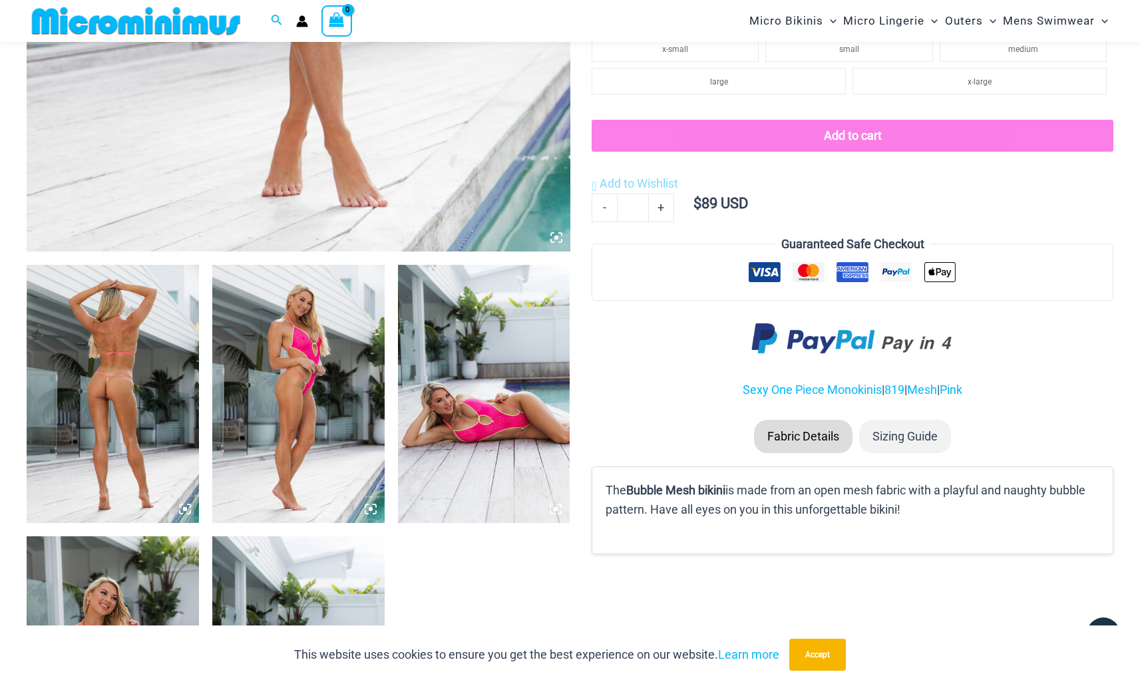
scroll to position [702, 0]
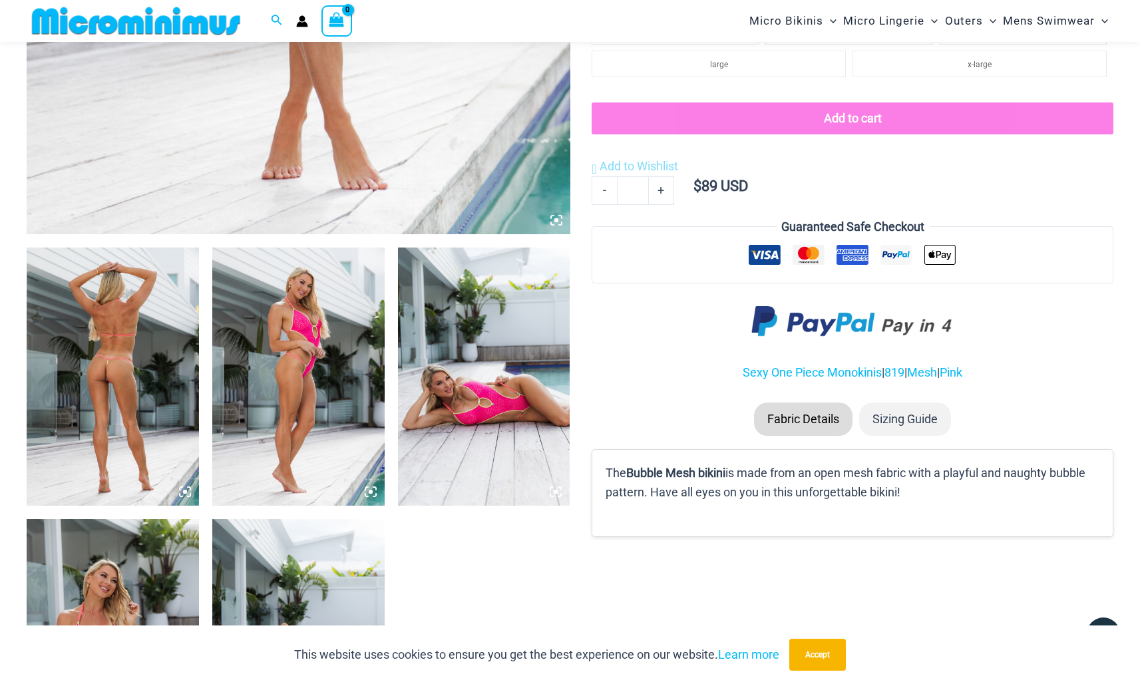
click at [145, 350] on img at bounding box center [113, 377] width 172 height 258
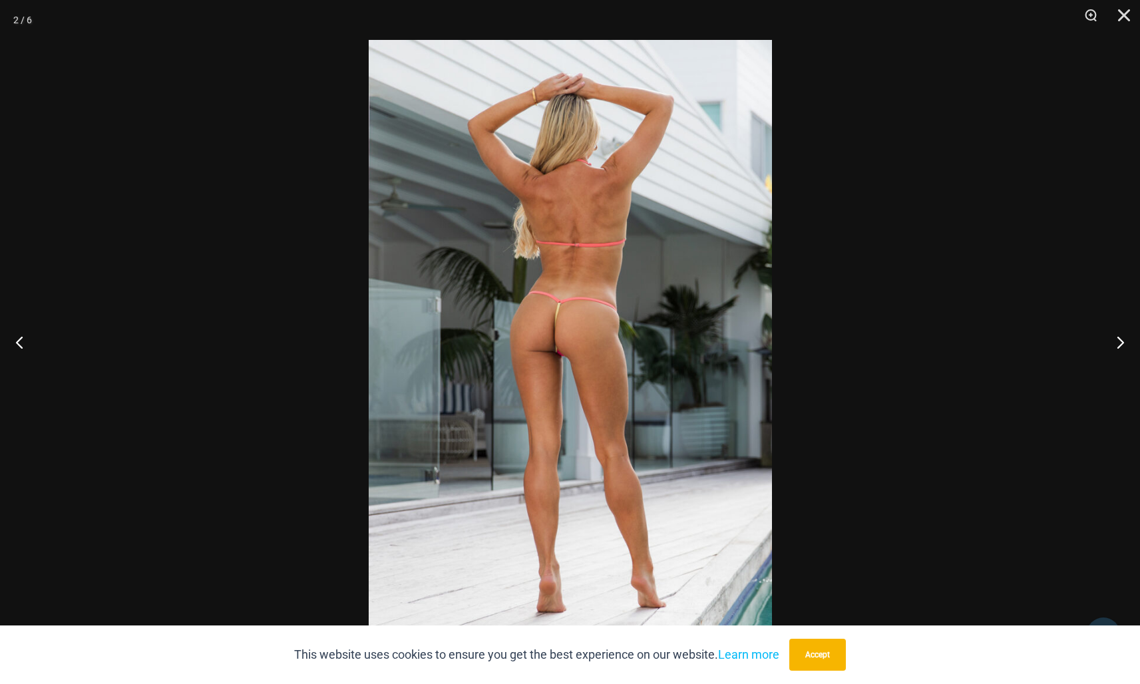
click at [529, 317] on img at bounding box center [570, 342] width 403 height 604
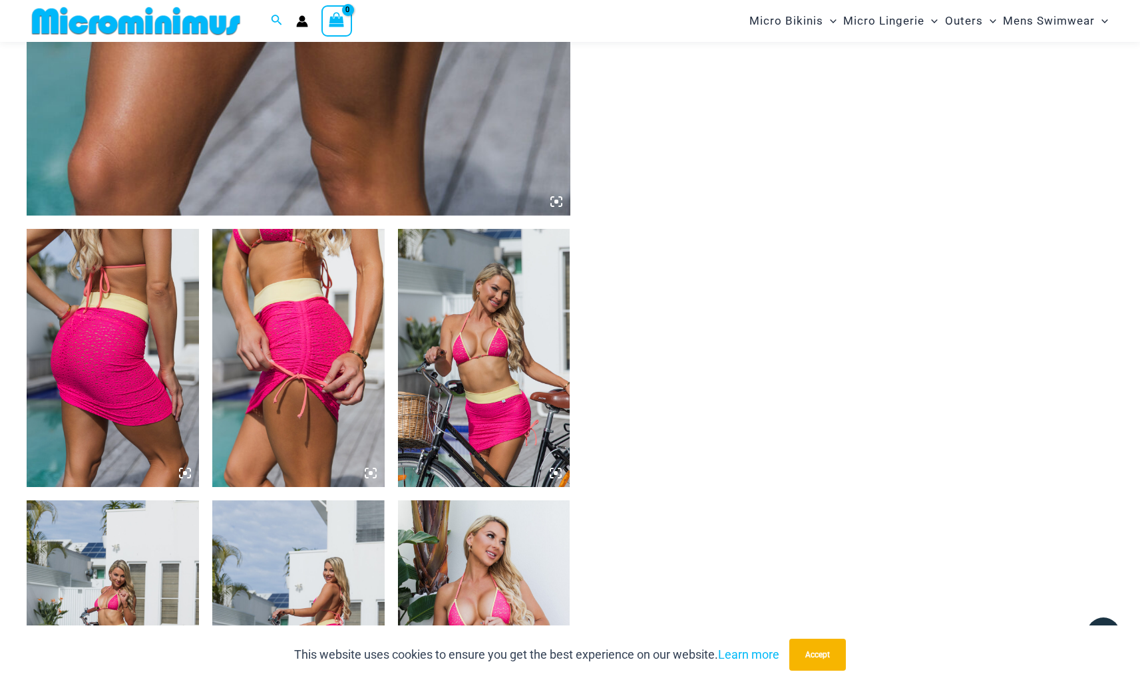
scroll to position [875, 0]
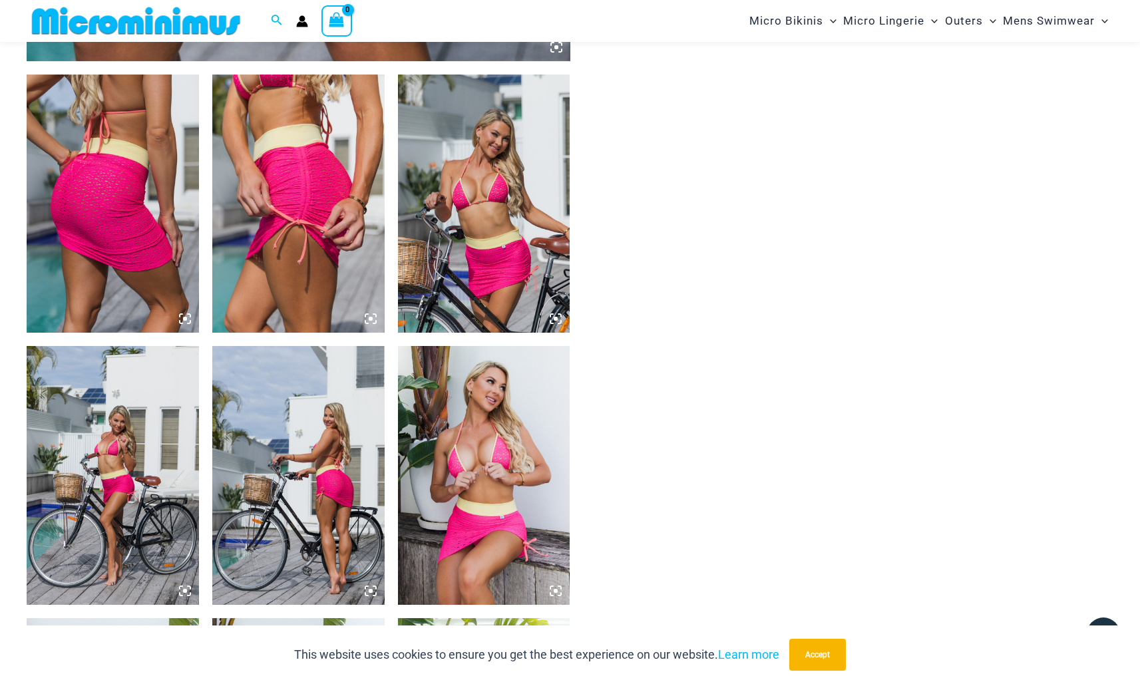
click at [303, 425] on img at bounding box center [298, 475] width 172 height 258
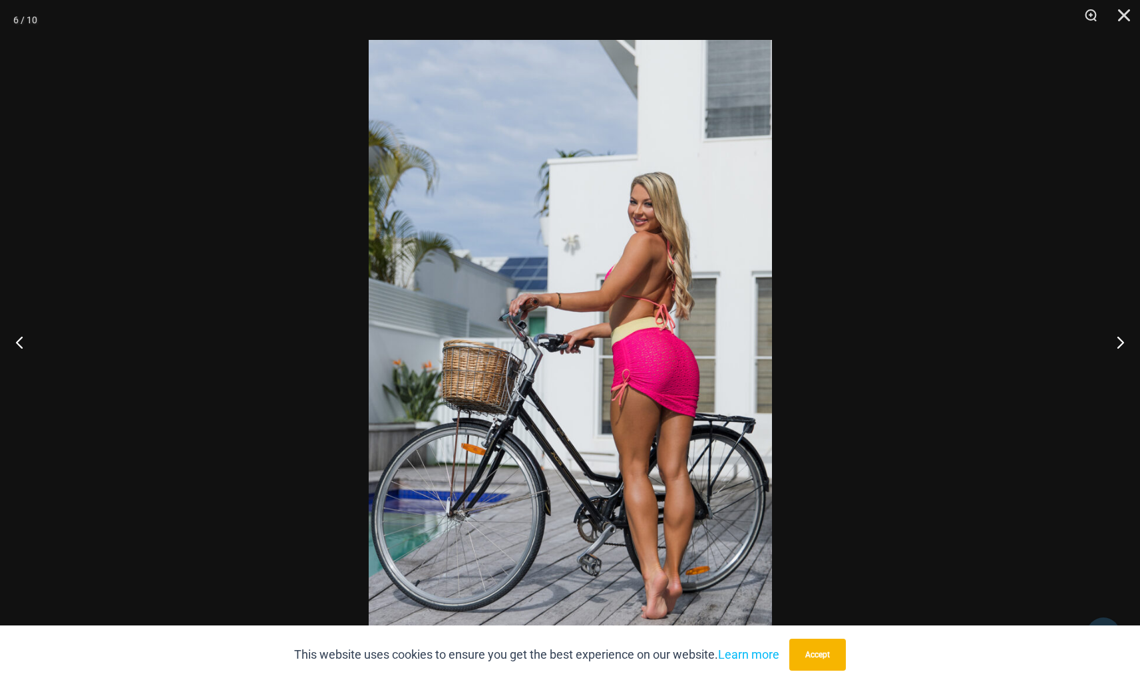
click at [1022, 159] on div at bounding box center [570, 342] width 1140 height 684
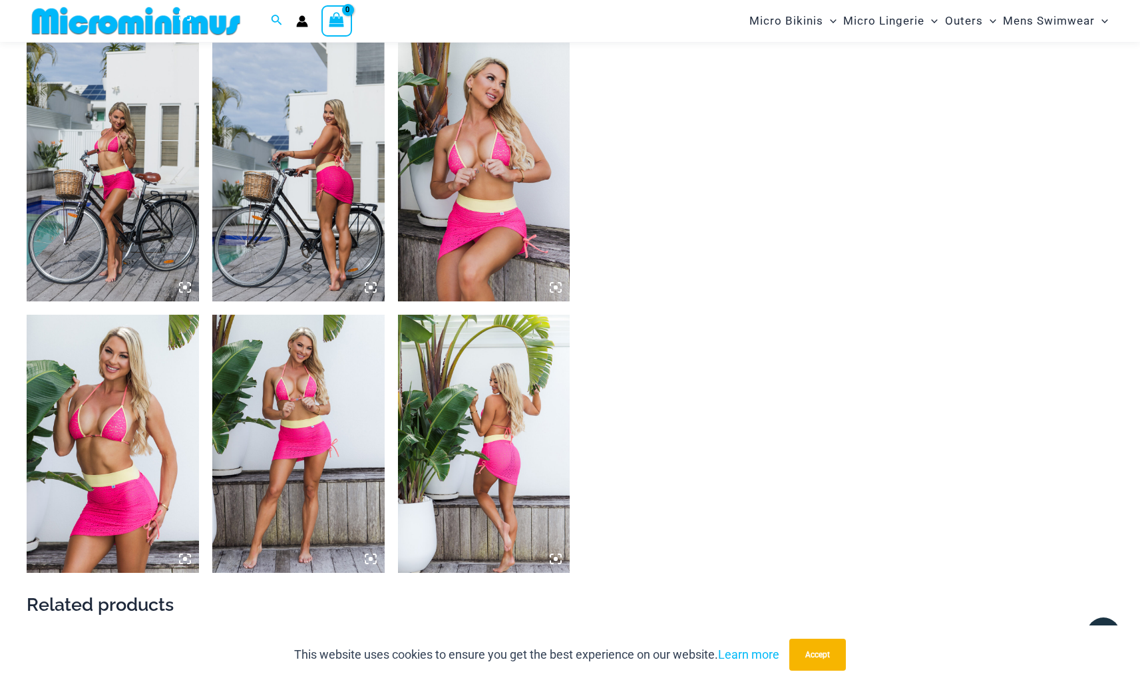
scroll to position [1240, 0]
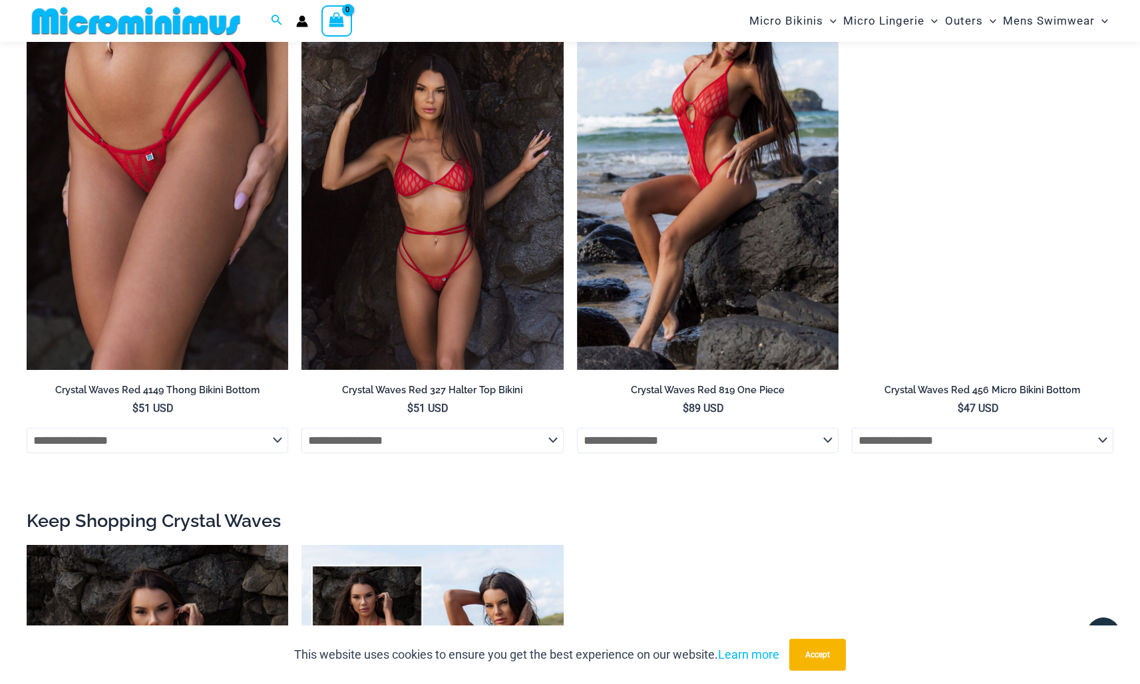
scroll to position [1593, 0]
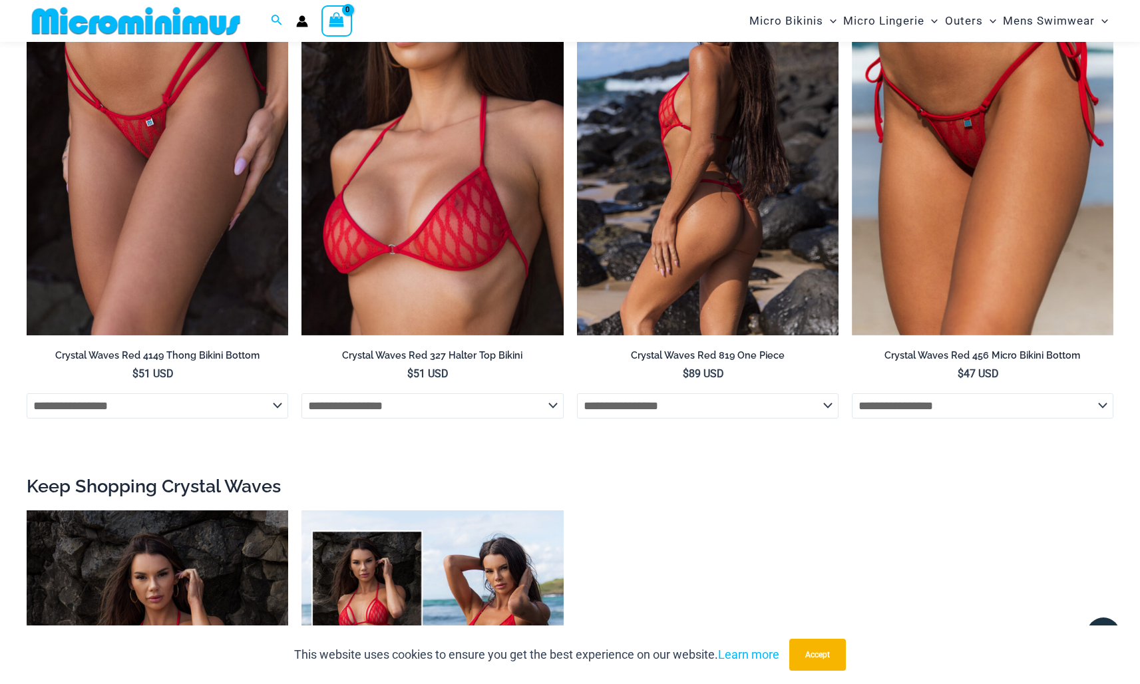
click at [648, 158] on img at bounding box center [708, 139] width 262 height 393
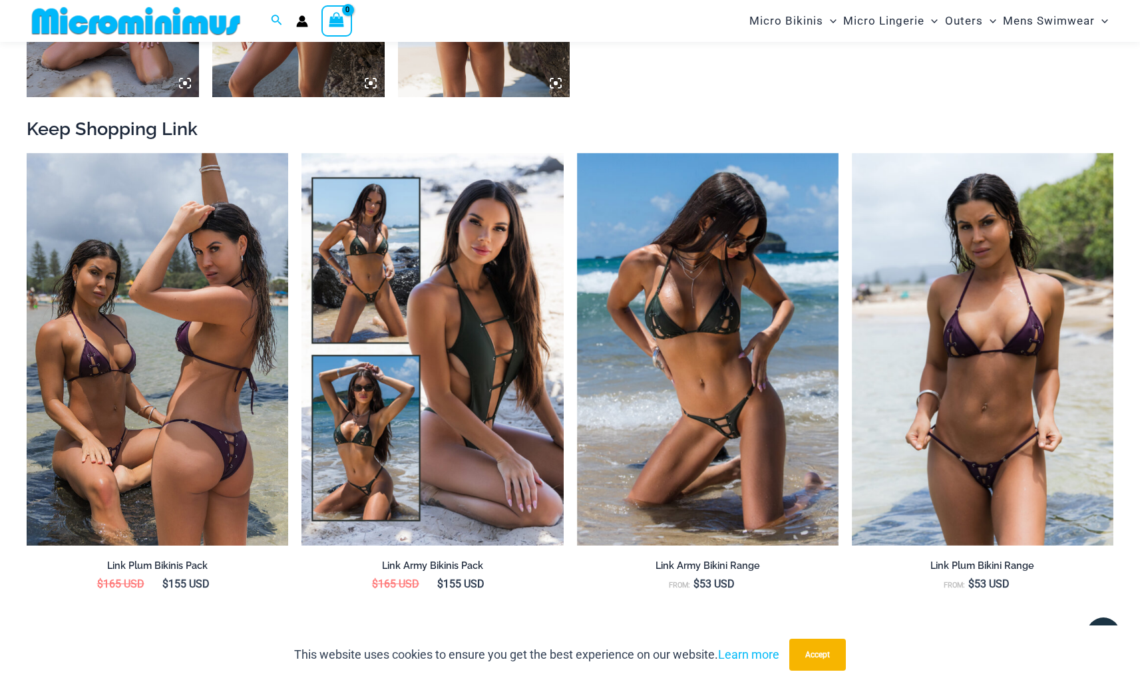
scroll to position [1385, 0]
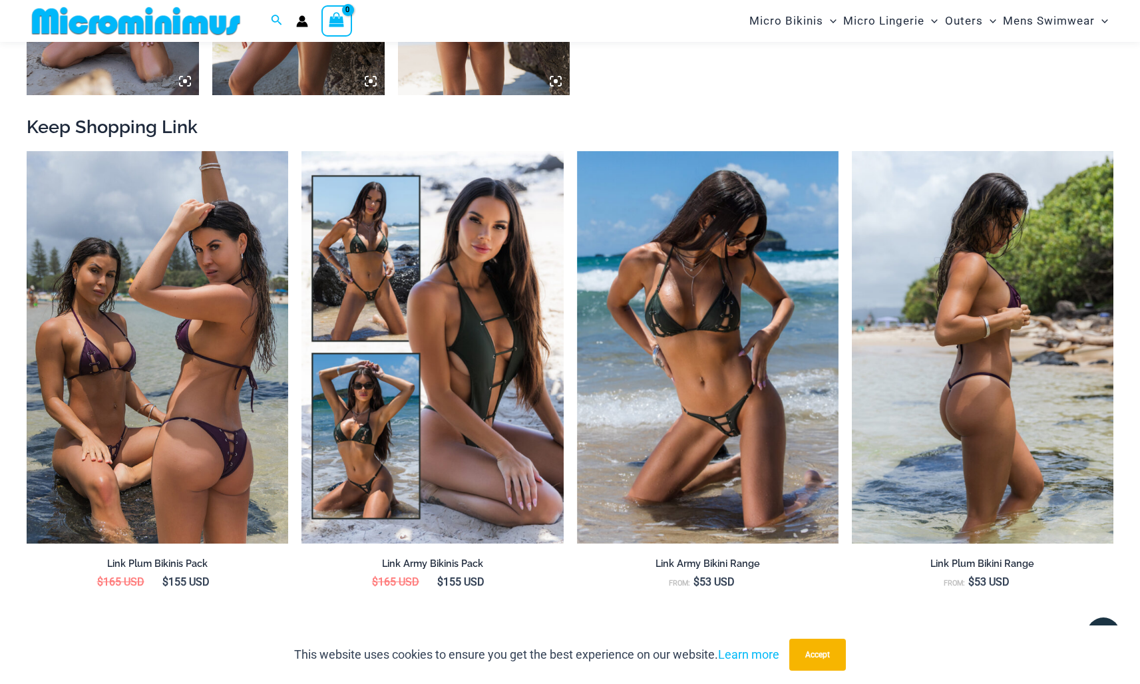
click at [1037, 259] on img at bounding box center [983, 347] width 262 height 393
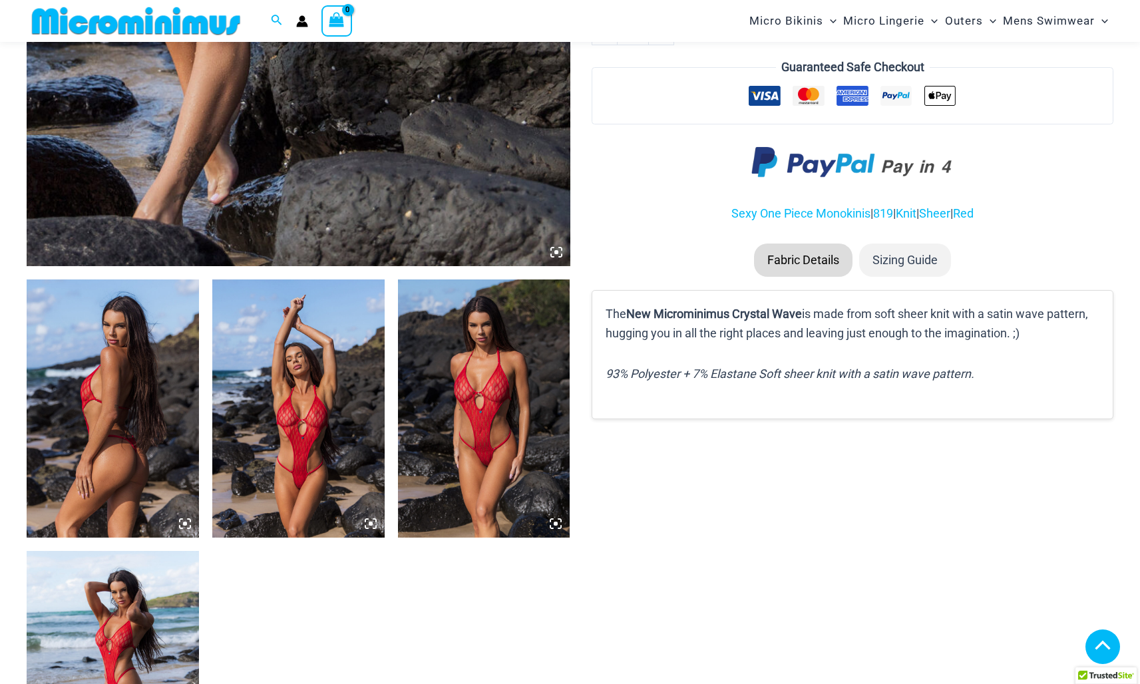
scroll to position [671, 0]
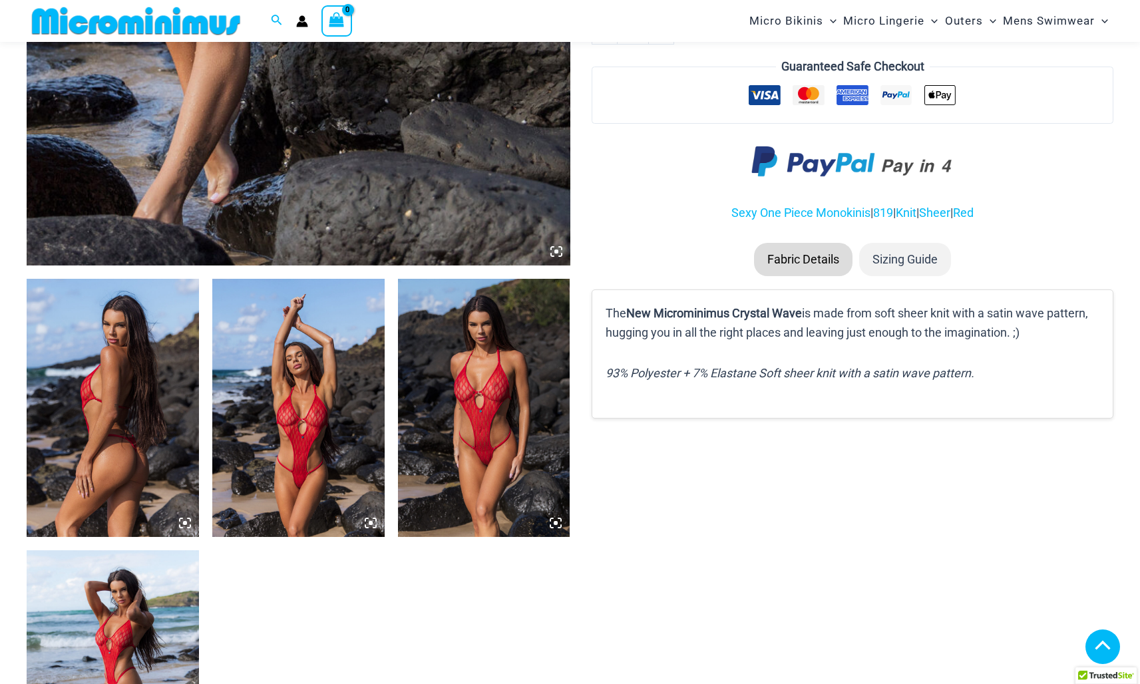
click at [504, 383] on img at bounding box center [484, 408] width 172 height 258
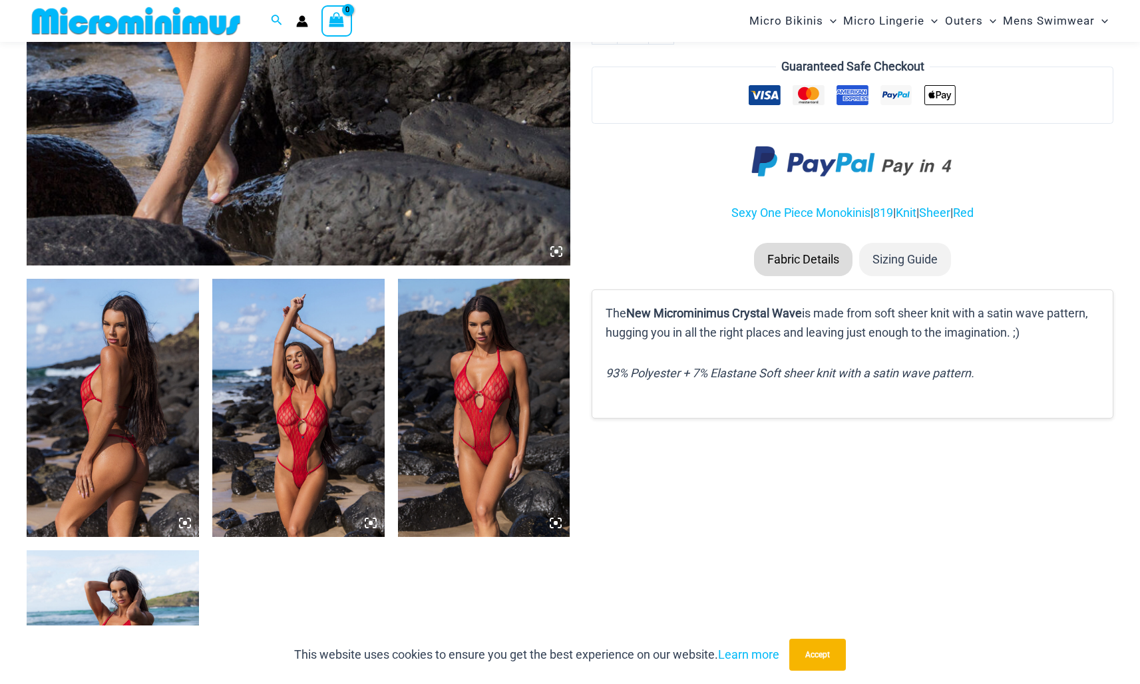
click at [504, 383] on img at bounding box center [484, 408] width 172 height 258
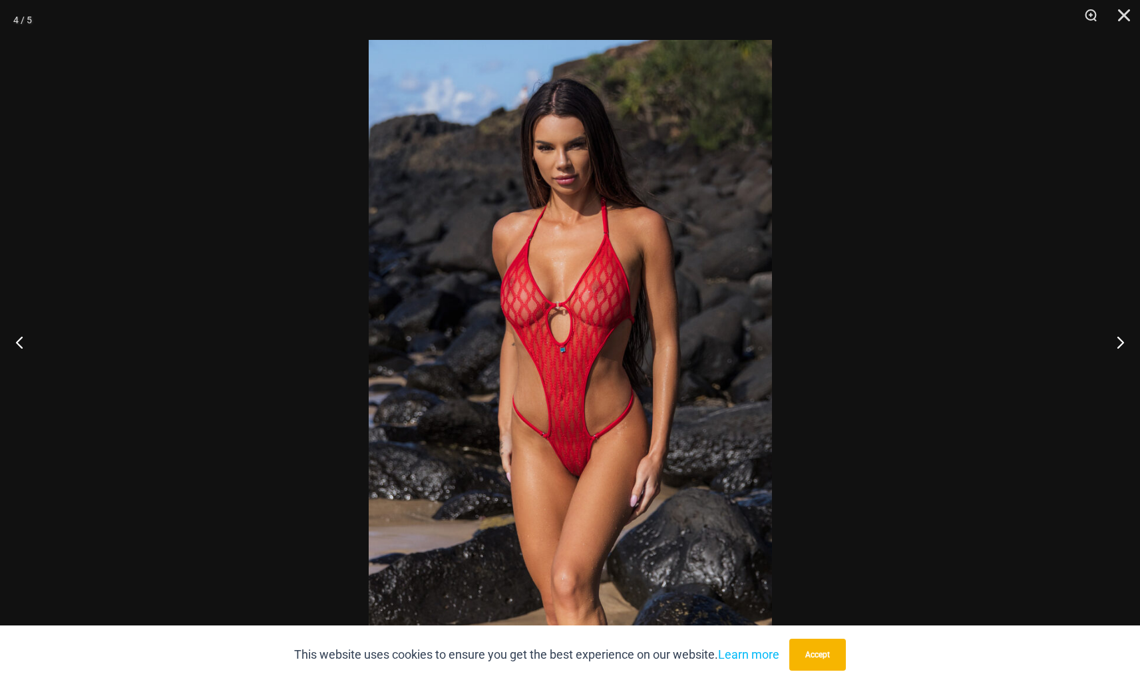
click at [580, 286] on img at bounding box center [570, 342] width 403 height 604
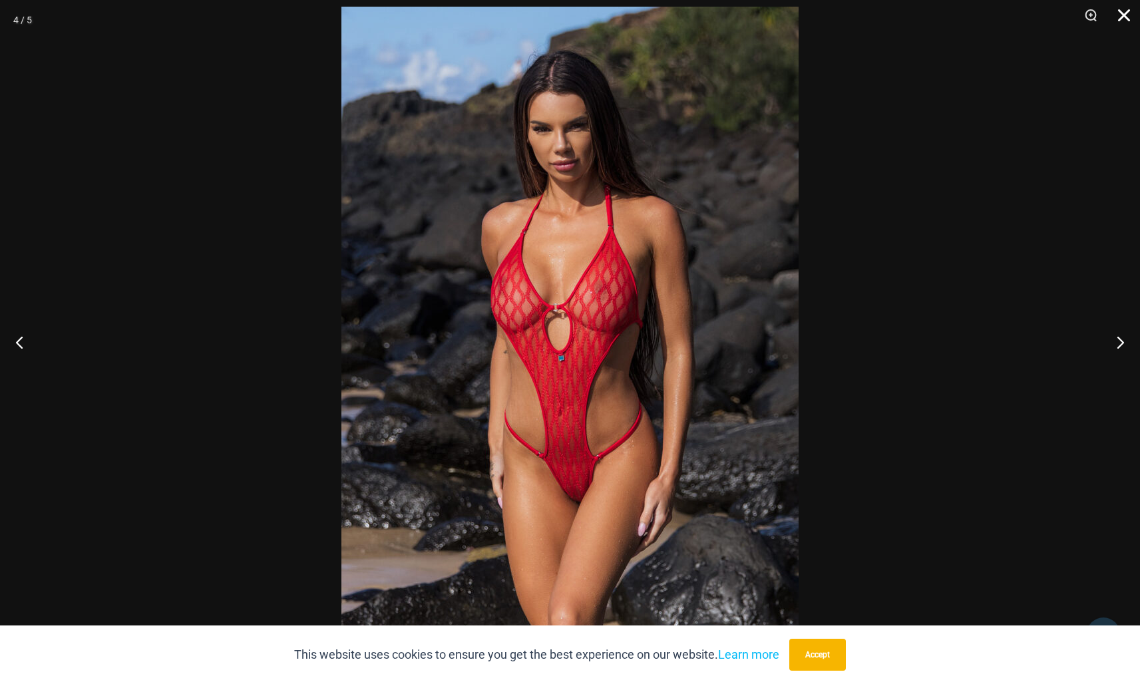
click at [1130, 15] on button "Close" at bounding box center [1119, 20] width 33 height 40
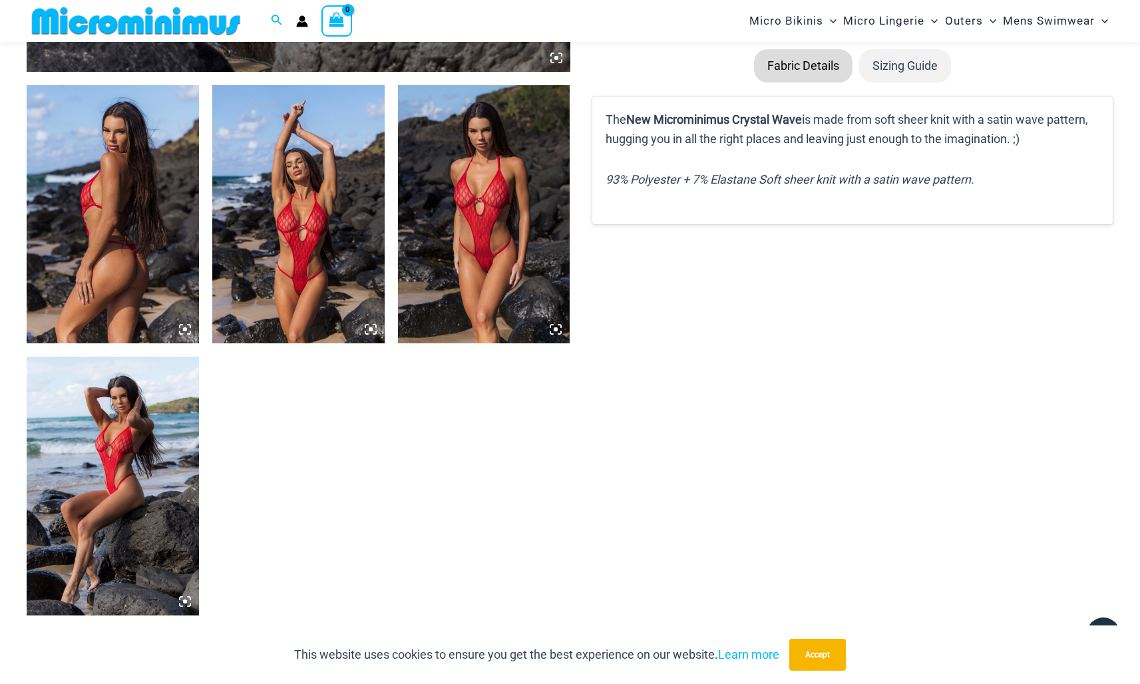
scroll to position [880, 0]
